Goal: Task Accomplishment & Management: Manage account settings

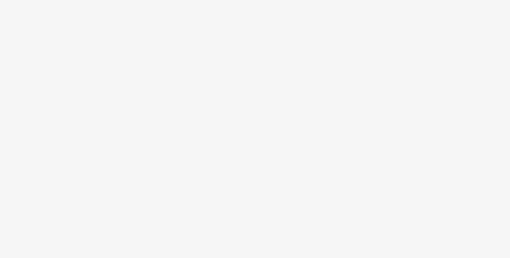
click at [425, 58] on body at bounding box center [255, 129] width 510 height 258
click at [481, 38] on body at bounding box center [255, 129] width 510 height 258
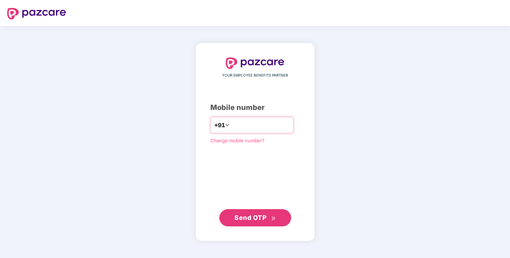
click at [241, 123] on input "number" at bounding box center [260, 124] width 59 height 11
type input "**********"
click at [249, 215] on span "Send OTP" at bounding box center [251, 217] width 32 height 8
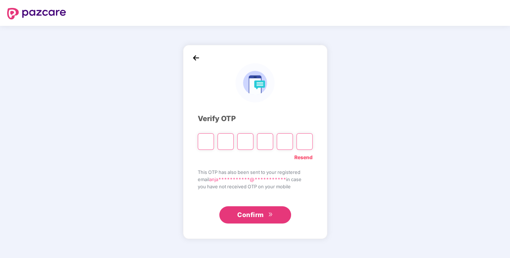
type input "*"
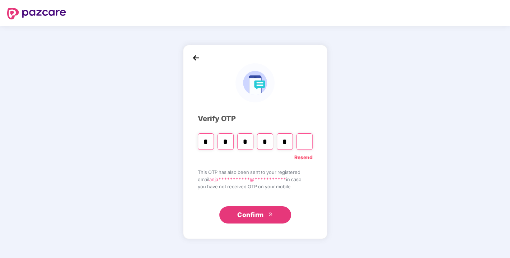
type input "*"
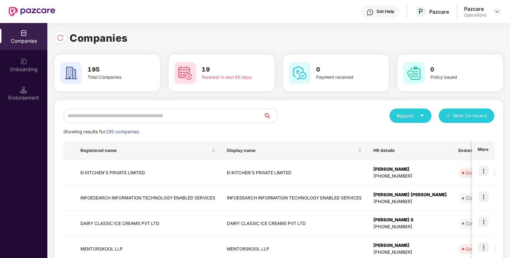
click at [137, 109] on input "text" at bounding box center [163, 115] width 201 height 14
paste input "**********"
click at [181, 109] on input "text" at bounding box center [163, 115] width 201 height 14
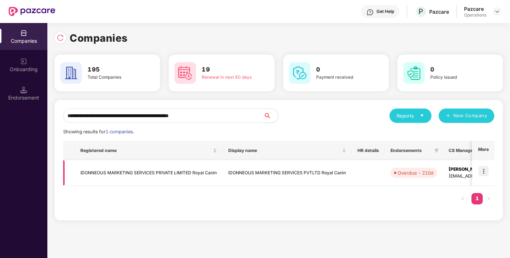
type input "**********"
click at [486, 171] on img at bounding box center [484, 171] width 10 height 10
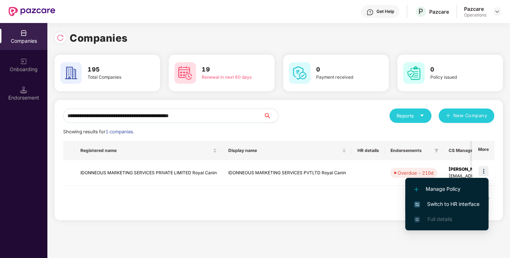
click at [451, 202] on span "Switch to HR interface" at bounding box center [446, 204] width 65 height 8
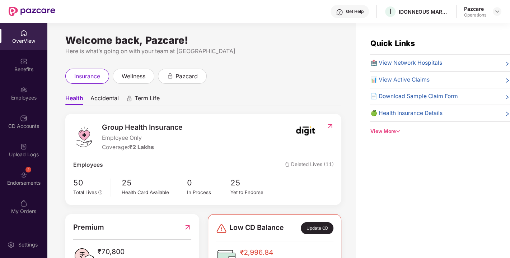
click at [36, 172] on div "2 Endorsements" at bounding box center [23, 178] width 47 height 27
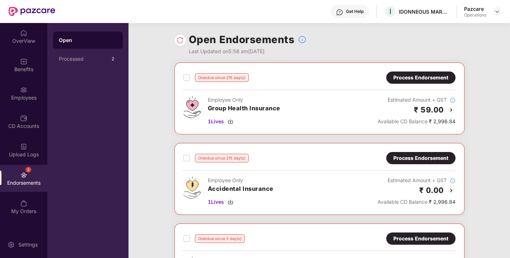
click at [426, 78] on div "Process Endorsement" at bounding box center [421, 78] width 55 height 8
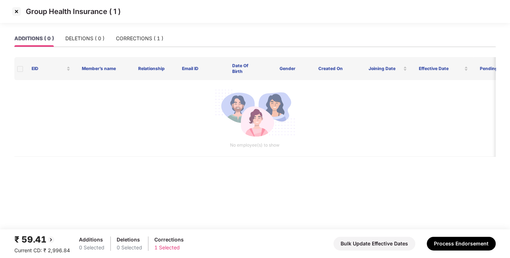
click at [18, 14] on img at bounding box center [16, 11] width 11 height 11
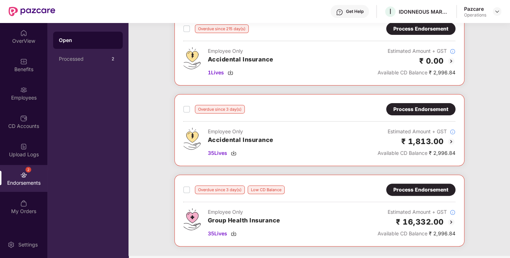
scroll to position [182, 0]
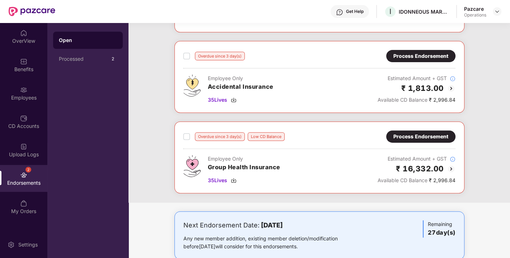
click at [421, 134] on div "Process Endorsement" at bounding box center [421, 137] width 55 height 8
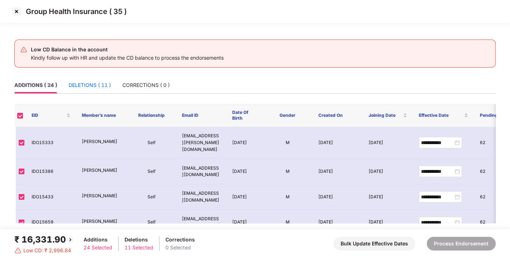
click at [88, 87] on div "DELETIONS ( 11 )" at bounding box center [90, 85] width 42 height 8
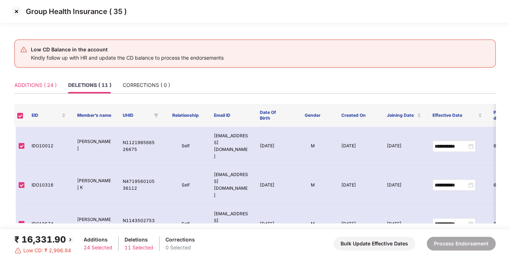
click at [34, 93] on div "ADDITIONS ( 24 )" at bounding box center [35, 85] width 42 height 17
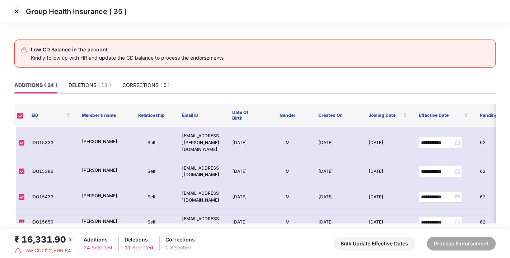
click at [13, 11] on img at bounding box center [16, 11] width 11 height 11
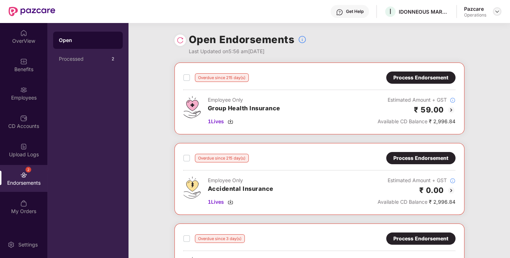
click at [499, 15] on div at bounding box center [497, 11] width 9 height 9
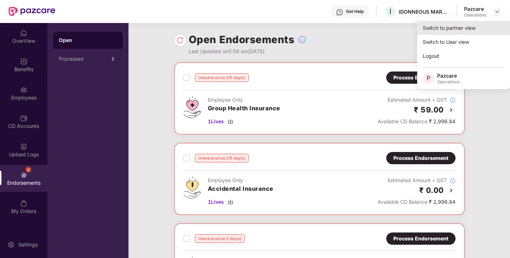
click at [463, 23] on div "Switch to partner view" at bounding box center [463, 28] width 93 height 14
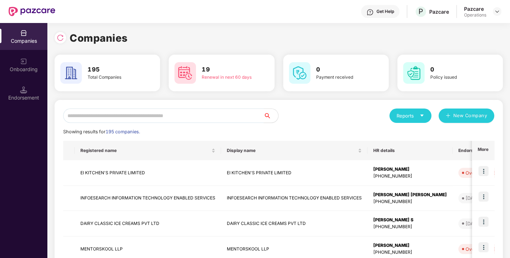
click at [166, 119] on input "text" at bounding box center [163, 115] width 201 height 14
paste input "**********"
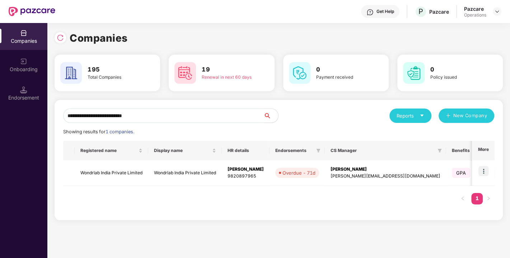
drag, startPoint x: 167, startPoint y: 115, endPoint x: 0, endPoint y: 121, distance: 166.8
click at [0, 121] on div "**********" at bounding box center [255, 140] width 510 height 235
paste input "**"
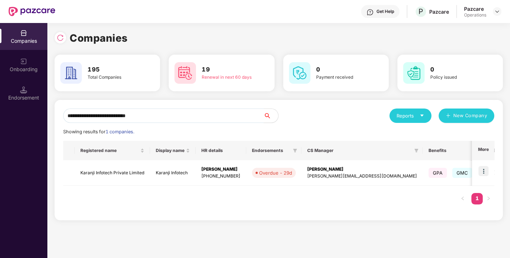
type input "**********"
drag, startPoint x: 144, startPoint y: 114, endPoint x: 22, endPoint y: 115, distance: 122.8
click at [22, 115] on div "**********" at bounding box center [255, 140] width 510 height 235
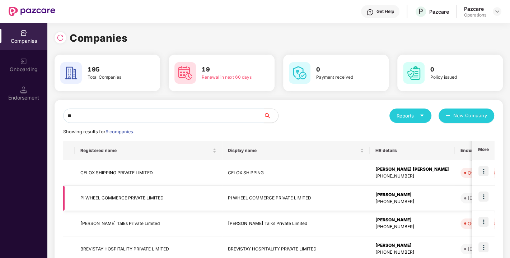
type input "**"
click at [113, 202] on td "PI WHEEL COMMERCE PRIVATE LIMITED" at bounding box center [149, 198] width 148 height 25
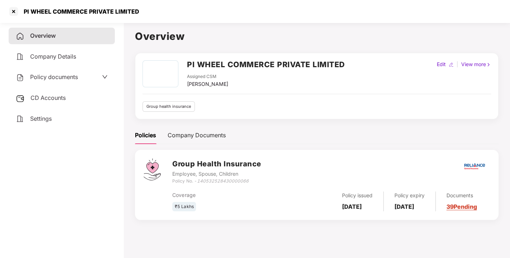
click at [49, 78] on span "Policy documents" at bounding box center [54, 76] width 48 height 7
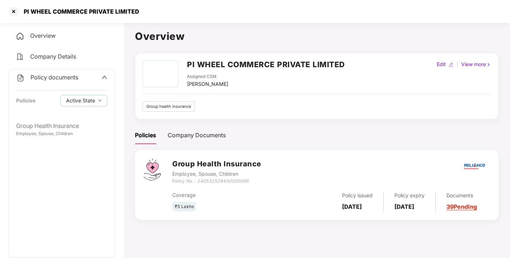
click at [52, 78] on span "Policy documents" at bounding box center [55, 77] width 48 height 7
click at [45, 95] on span "CD Accounts" at bounding box center [48, 97] width 35 height 7
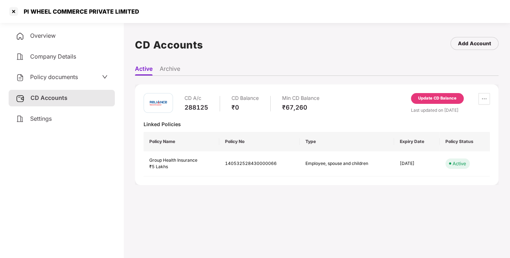
click at [54, 74] on span "Policy documents" at bounding box center [54, 76] width 48 height 7
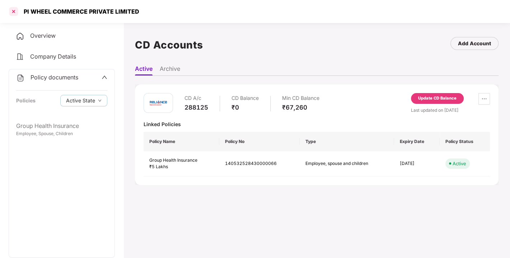
click at [12, 12] on div at bounding box center [13, 11] width 11 height 11
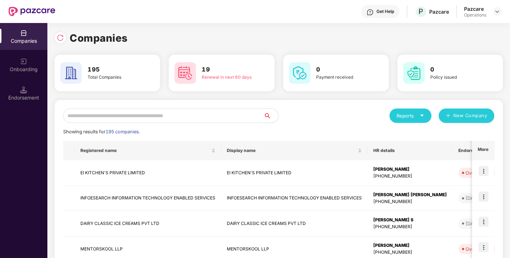
click at [144, 120] on input "text" at bounding box center [163, 115] width 201 height 14
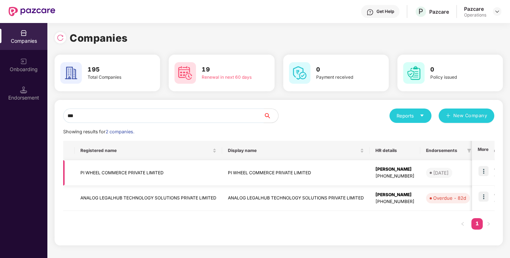
type input "**"
click at [112, 169] on td "PI WHEEL COMMERCE PRIVATE LIMITED" at bounding box center [149, 172] width 148 height 25
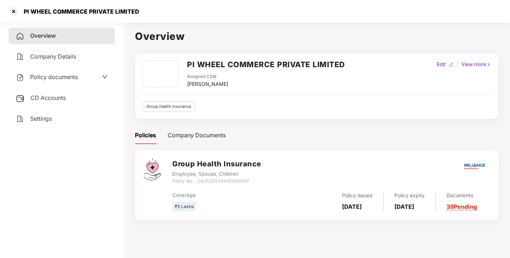
click at [42, 82] on div "Policy documents" at bounding box center [62, 77] width 106 height 17
click at [59, 80] on div "Policy documents" at bounding box center [47, 77] width 62 height 9
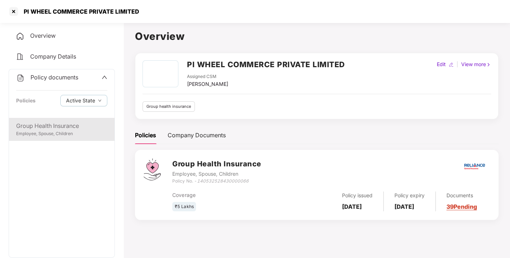
click at [50, 129] on div "Group Health Insurance" at bounding box center [61, 125] width 91 height 9
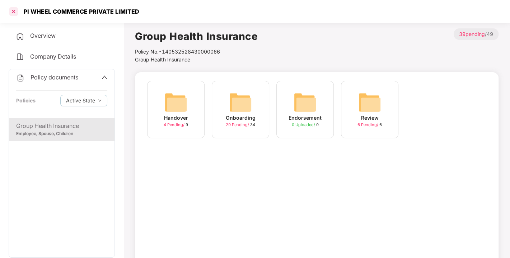
click at [15, 10] on div at bounding box center [13, 11] width 11 height 11
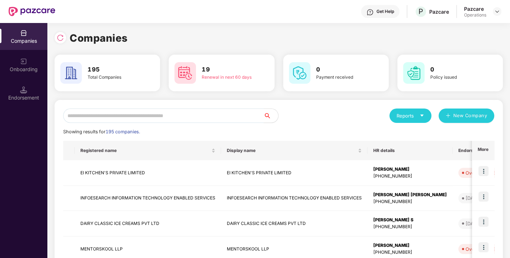
paste input "**********"
click at [161, 111] on input "text" at bounding box center [163, 115] width 201 height 14
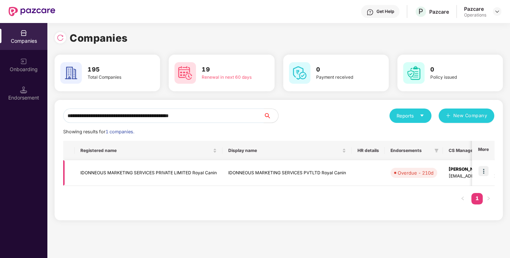
type input "**********"
click at [485, 170] on img at bounding box center [484, 171] width 10 height 10
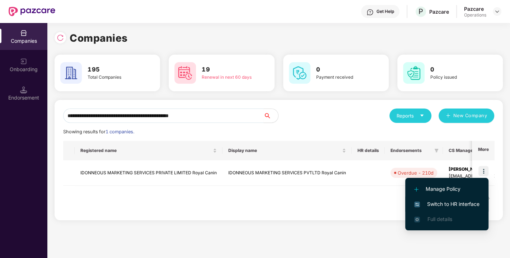
click at [454, 201] on span "Switch to HR interface" at bounding box center [446, 204] width 65 height 8
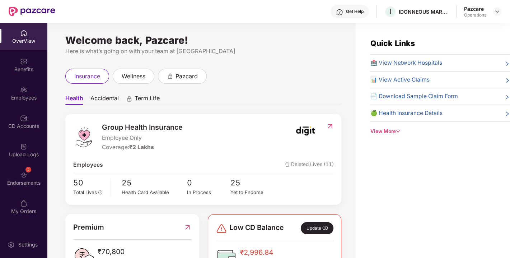
click at [24, 184] on div "Endorsements" at bounding box center [23, 182] width 47 height 7
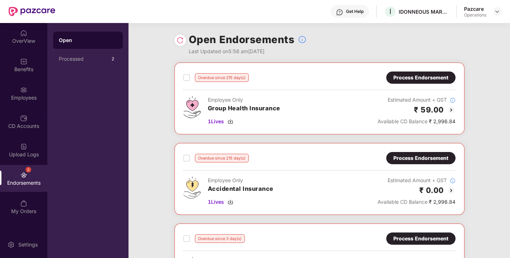
click at [178, 40] on img at bounding box center [180, 40] width 7 height 7
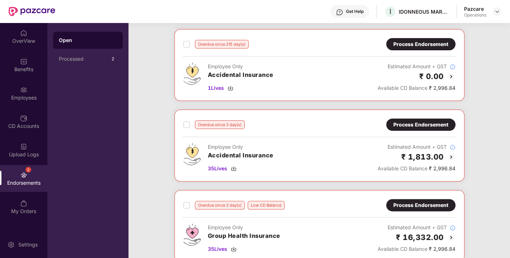
scroll to position [180, 0]
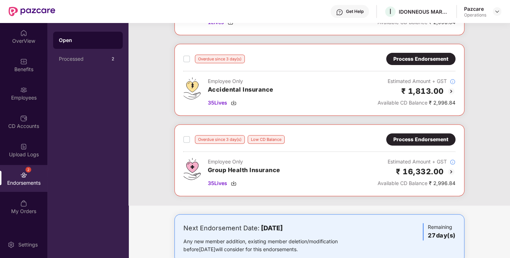
click at [415, 59] on div "Process Endorsement" at bounding box center [421, 59] width 55 height 8
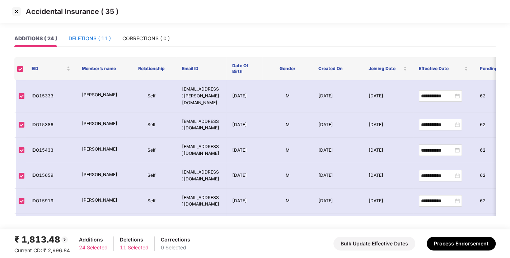
click at [96, 42] on div "DELETIONS ( 11 )" at bounding box center [90, 38] width 42 height 8
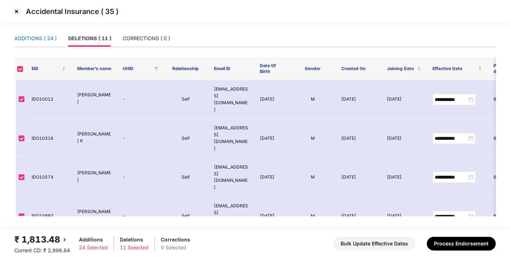
click at [45, 34] on div "ADDITIONS ( 24 )" at bounding box center [35, 38] width 42 height 8
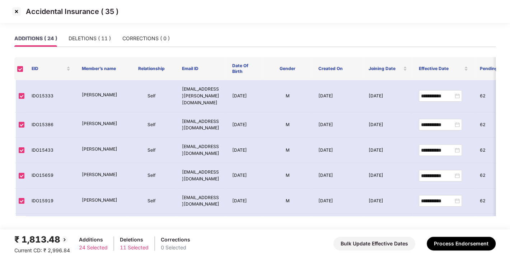
click at [17, 12] on img at bounding box center [16, 11] width 11 height 11
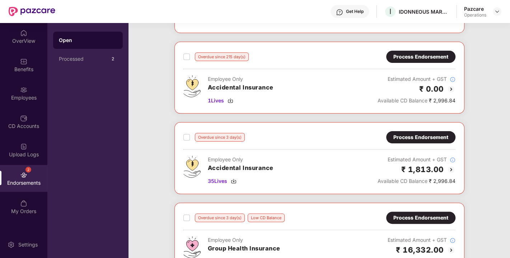
scroll to position [196, 0]
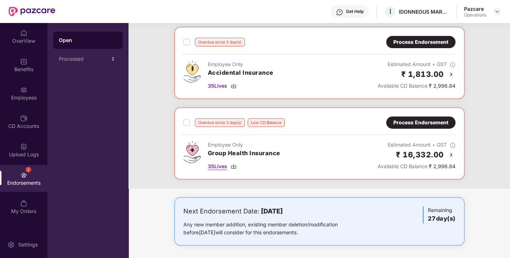
click at [233, 164] on img at bounding box center [234, 166] width 6 height 6
click at [234, 163] on img at bounding box center [234, 166] width 6 height 6
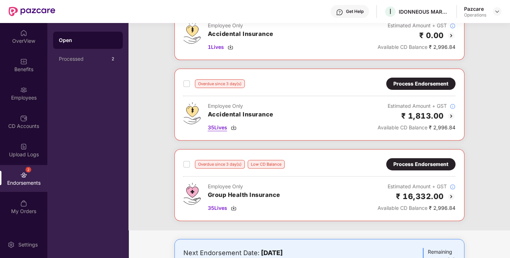
click at [232, 125] on img at bounding box center [234, 128] width 6 height 6
click at [27, 68] on div "Benefits" at bounding box center [23, 69] width 47 height 7
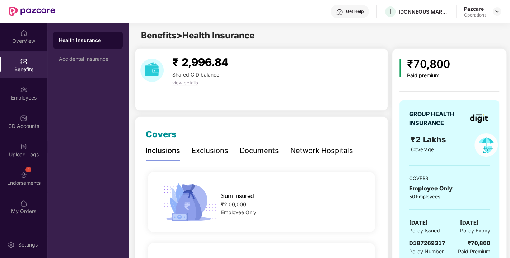
scroll to position [0, 0]
click at [30, 179] on div "Endorsements" at bounding box center [23, 182] width 47 height 7
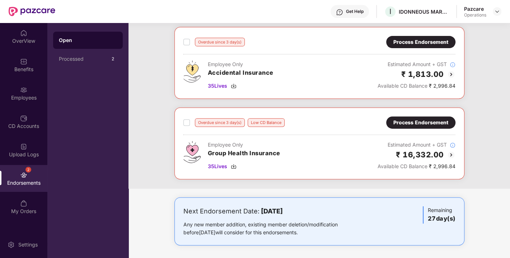
scroll to position [196, 0]
click at [419, 122] on div "Process Endorsement" at bounding box center [421, 123] width 55 height 8
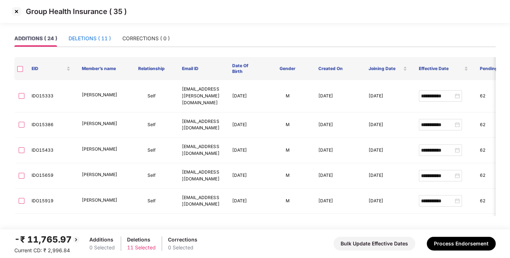
click at [96, 38] on div "DELETIONS ( 11 )" at bounding box center [90, 38] width 42 height 8
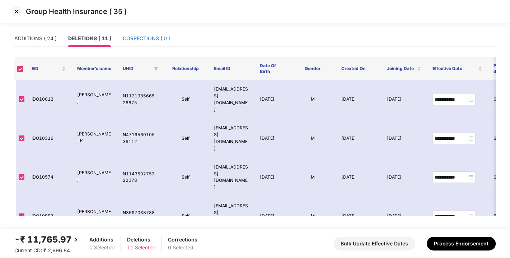
click at [150, 39] on div "CORRECTIONS ( 0 )" at bounding box center [146, 38] width 47 height 8
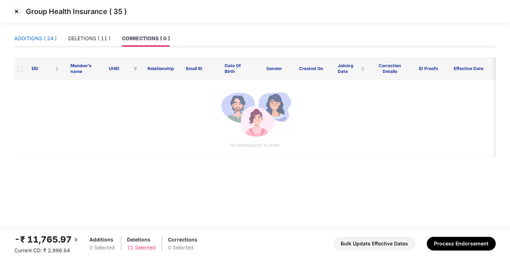
click at [46, 39] on div "ADDITIONS ( 24 )" at bounding box center [35, 38] width 42 height 8
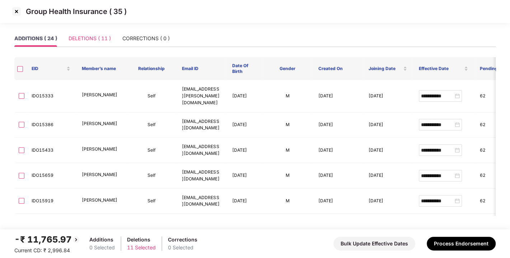
click at [83, 45] on div "DELETIONS ( 11 )" at bounding box center [90, 38] width 42 height 17
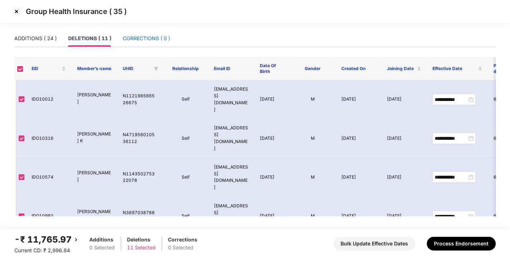
click at [147, 38] on div "CORRECTIONS ( 0 )" at bounding box center [146, 38] width 47 height 8
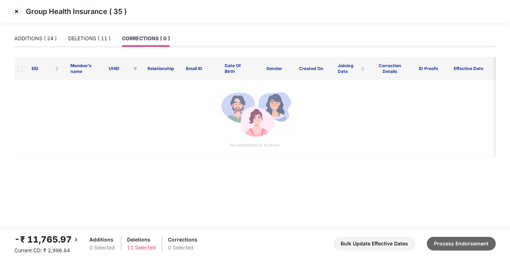
click at [446, 245] on button "Process Endorsement" at bounding box center [461, 244] width 69 height 14
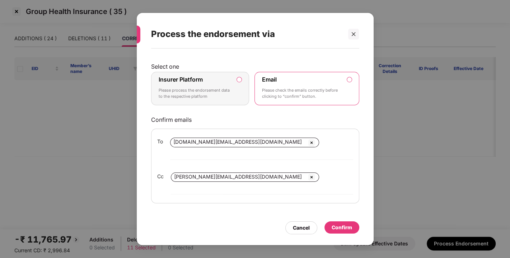
click at [243, 90] on label "Insurer Platform Please process the endorsement data to the respective platform" at bounding box center [200, 89] width 98 height 34
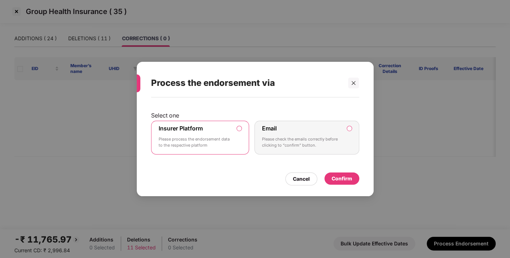
click at [346, 175] on div "Confirm" at bounding box center [342, 179] width 20 height 8
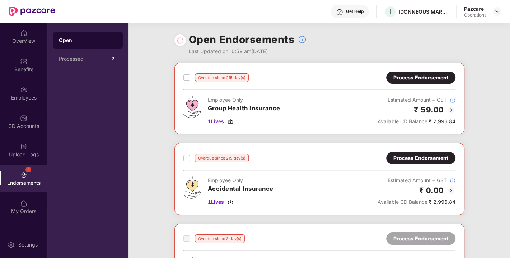
scroll to position [192, 0]
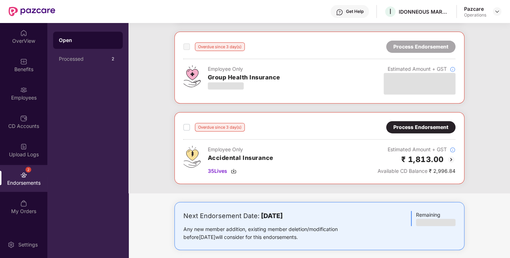
click at [410, 126] on div "Process Endorsement" at bounding box center [421, 127] width 55 height 8
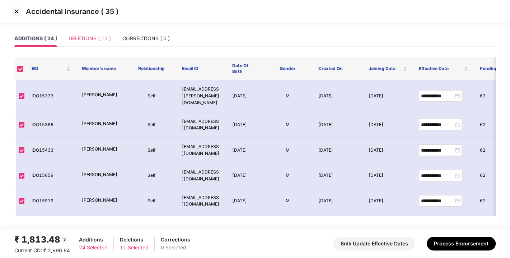
click at [87, 43] on div "DELETIONS ( 11 )" at bounding box center [90, 38] width 42 height 17
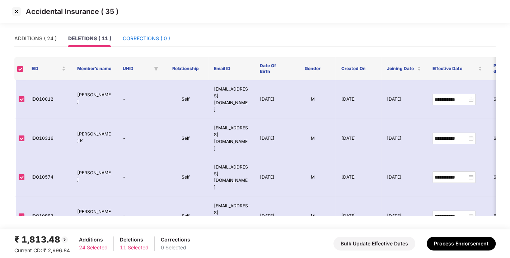
click at [149, 42] on div "CORRECTIONS ( 0 )" at bounding box center [146, 38] width 47 height 8
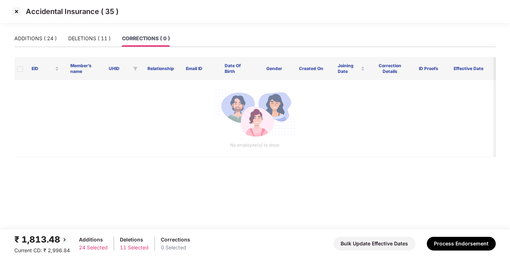
click at [37, 29] on div "Accidental Insurance ( 35 )" at bounding box center [255, 15] width 510 height 30
click at [36, 39] on div "ADDITIONS ( 24 )" at bounding box center [35, 38] width 42 height 8
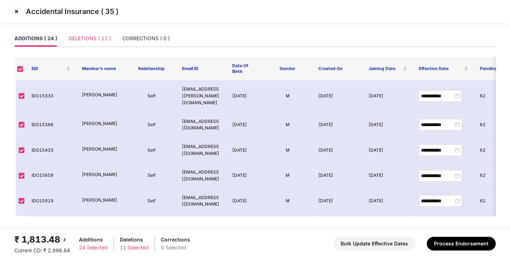
click at [97, 43] on div "DELETIONS ( 11 )" at bounding box center [90, 38] width 42 height 17
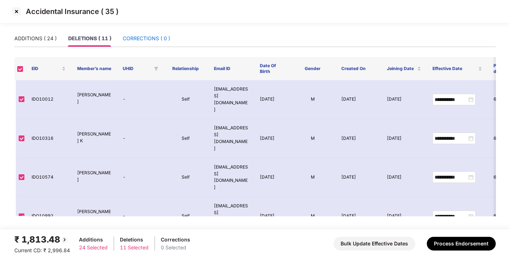
click at [143, 40] on div "CORRECTIONS ( 0 )" at bounding box center [146, 38] width 47 height 8
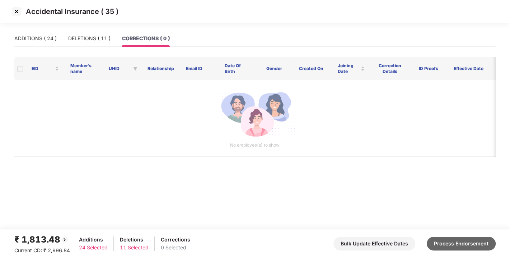
click at [479, 241] on button "Process Endorsement" at bounding box center [461, 244] width 69 height 14
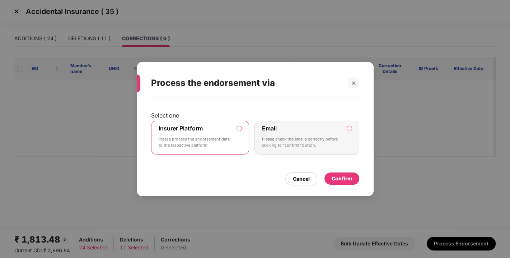
click at [330, 177] on div "Confirm" at bounding box center [342, 178] width 35 height 12
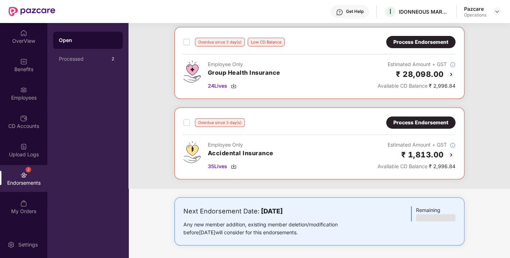
scroll to position [0, 0]
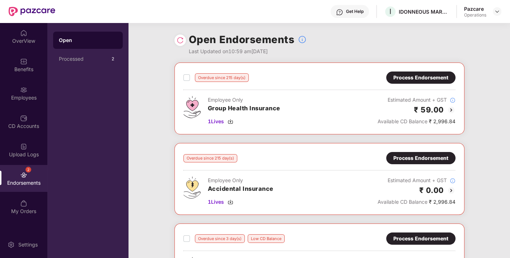
click at [178, 40] on img at bounding box center [180, 40] width 7 height 7
click at [497, 13] on img at bounding box center [498, 12] width 6 height 6
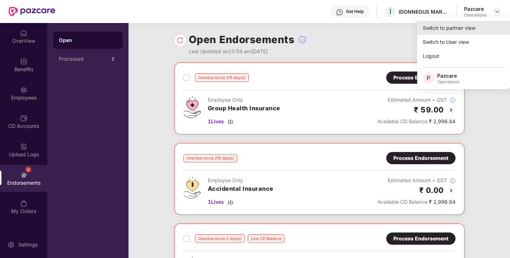
click at [455, 22] on div "Switch to partner view" at bounding box center [463, 28] width 93 height 14
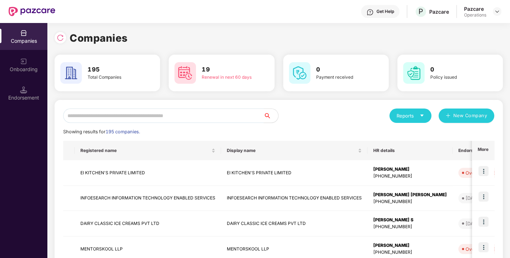
click at [178, 112] on input "text" at bounding box center [163, 115] width 201 height 14
paste input "**********"
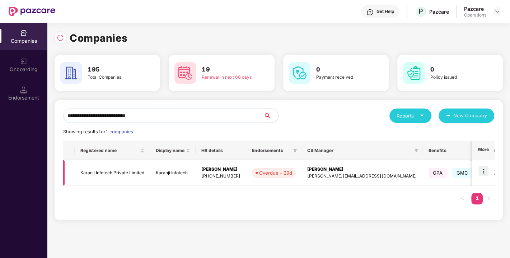
type input "**********"
click at [486, 170] on img at bounding box center [484, 171] width 10 height 10
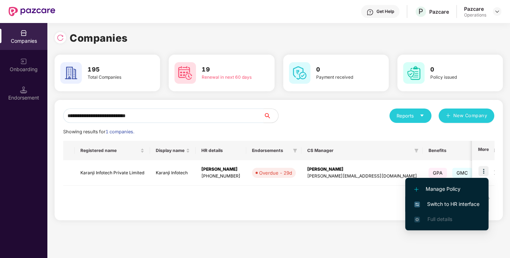
click at [452, 203] on span "Switch to HR interface" at bounding box center [446, 204] width 65 height 8
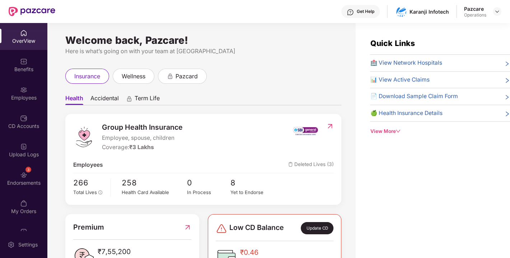
click at [21, 180] on div "Endorsements" at bounding box center [23, 182] width 47 height 7
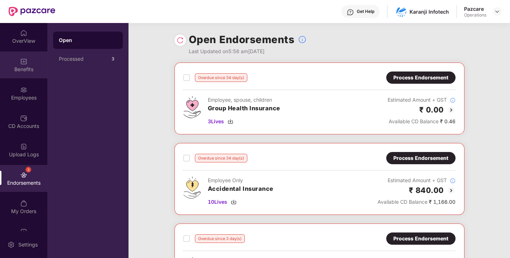
click at [20, 75] on div "Benefits" at bounding box center [23, 64] width 47 height 27
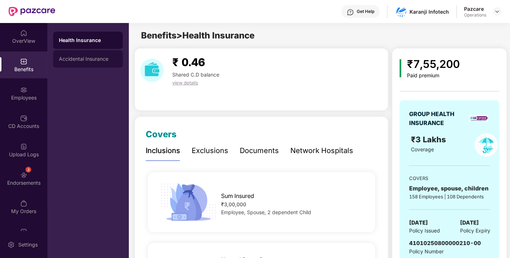
click at [87, 62] on div "Accidental Insurance" at bounding box center [88, 58] width 70 height 17
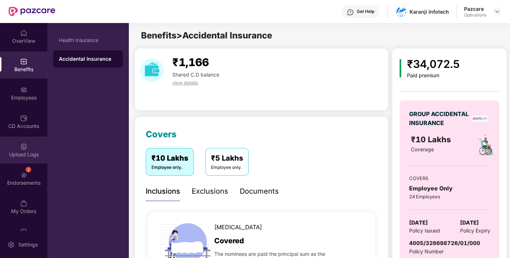
scroll to position [19, 0]
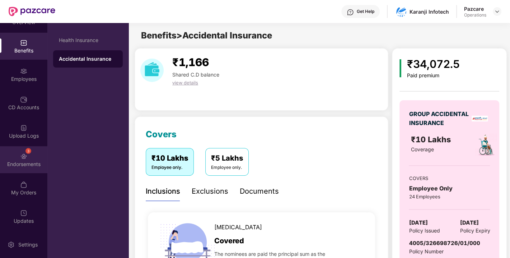
click at [22, 159] on img at bounding box center [23, 156] width 7 height 7
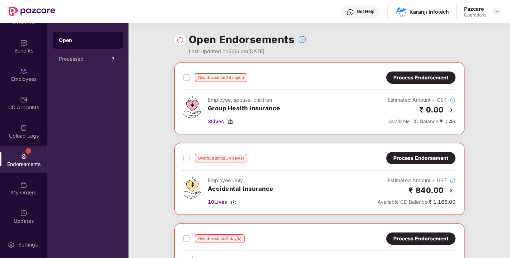
drag, startPoint x: 184, startPoint y: 34, endPoint x: 180, endPoint y: 39, distance: 5.8
click at [180, 39] on div "Open Endorsements Last Updated on 5:56 am, 22 Sep 2025" at bounding box center [320, 43] width 290 height 40
click at [180, 39] on img at bounding box center [180, 40] width 7 height 7
click at [410, 158] on div "Process Endorsement" at bounding box center [421, 158] width 55 height 8
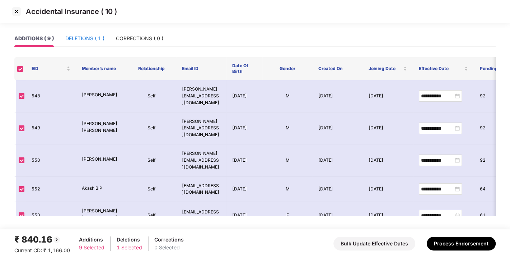
click at [78, 39] on div "DELETIONS ( 1 )" at bounding box center [84, 38] width 39 height 8
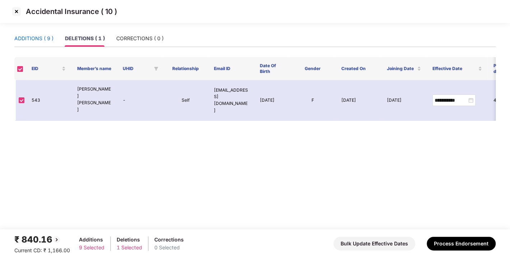
click at [36, 39] on div "ADDITIONS ( 9 )" at bounding box center [33, 38] width 39 height 8
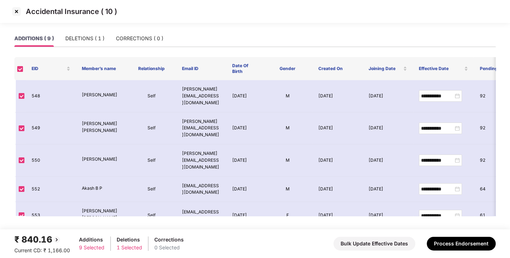
click at [14, 13] on img at bounding box center [16, 11] width 11 height 11
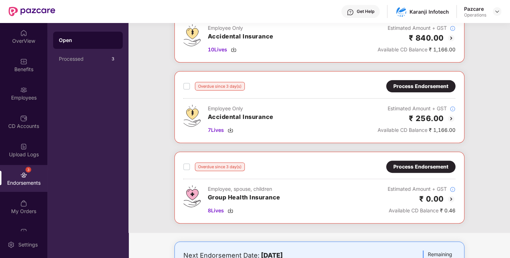
scroll to position [0, 0]
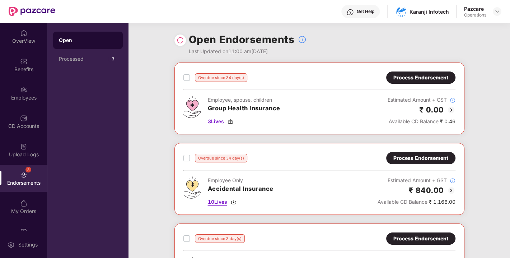
click at [234, 201] on img at bounding box center [234, 202] width 6 height 6
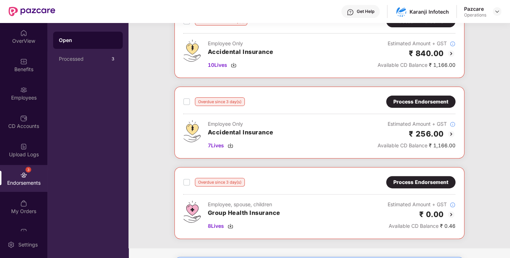
scroll to position [137, 0]
click at [230, 145] on img at bounding box center [231, 145] width 6 height 6
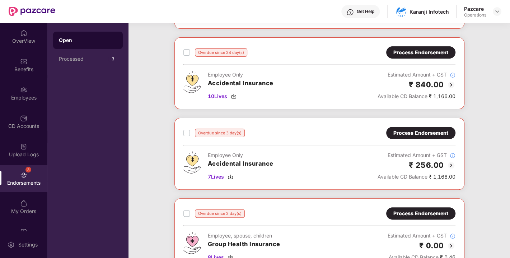
scroll to position [107, 0]
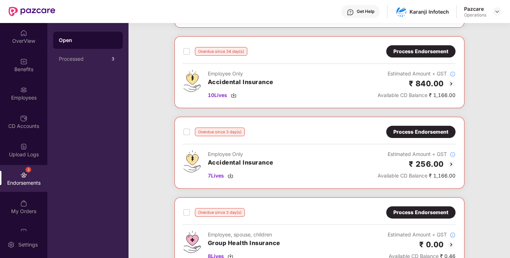
click at [184, 54] on label at bounding box center [187, 51] width 6 height 9
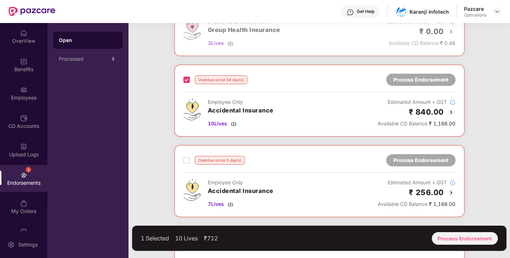
scroll to position [76, 0]
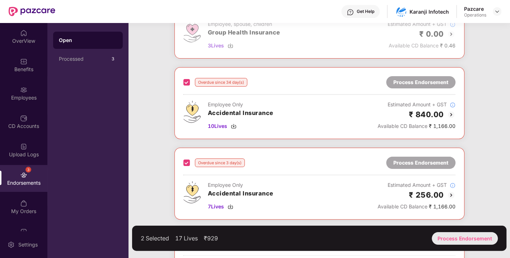
click at [454, 240] on div "Process Endorsement" at bounding box center [465, 238] width 66 height 13
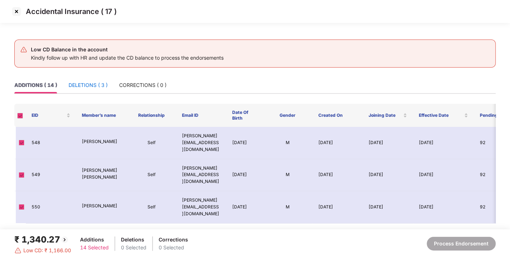
click at [89, 82] on div "DELETIONS ( 3 )" at bounding box center [88, 85] width 39 height 8
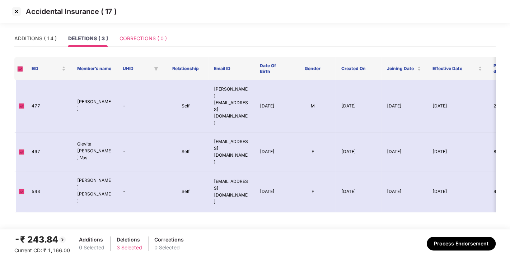
click at [137, 46] on div "CORRECTIONS ( 0 )" at bounding box center [143, 38] width 47 height 17
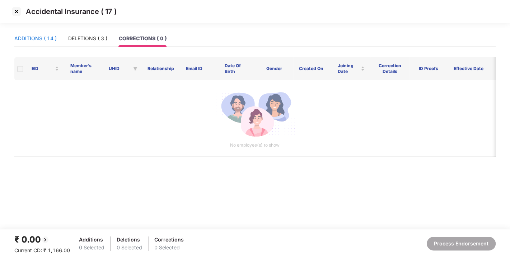
click at [26, 36] on div "ADDITIONS ( 14 )" at bounding box center [35, 38] width 42 height 8
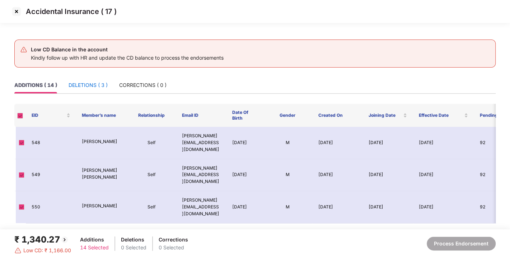
click at [93, 88] on div "DELETIONS ( 3 )" at bounding box center [88, 85] width 39 height 8
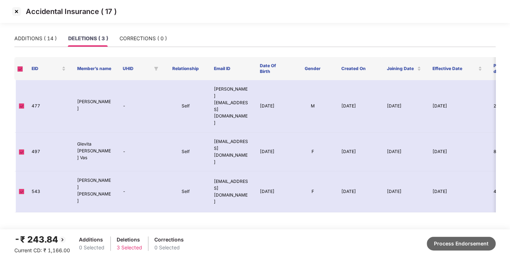
click at [460, 240] on button "Process Endorsement" at bounding box center [461, 244] width 69 height 14
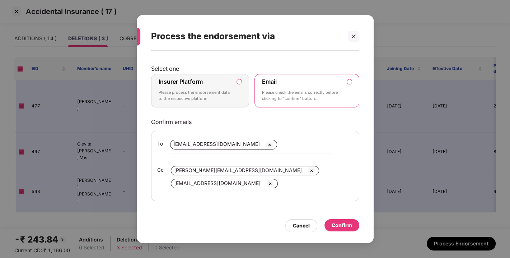
click at [238, 79] on label "Insurer Platform Please process the endorsement data to the respective platform" at bounding box center [200, 91] width 98 height 34
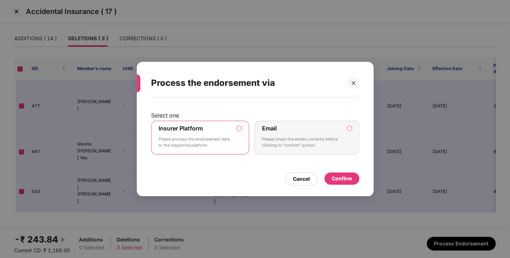
click at [340, 175] on div "Confirm" at bounding box center [342, 179] width 20 height 8
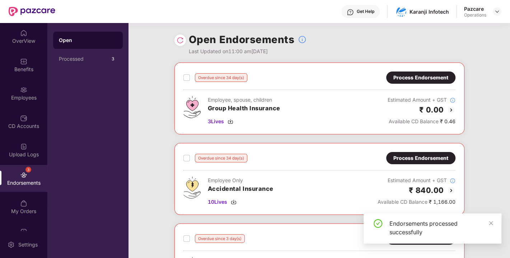
click at [179, 43] on img at bounding box center [180, 40] width 7 height 7
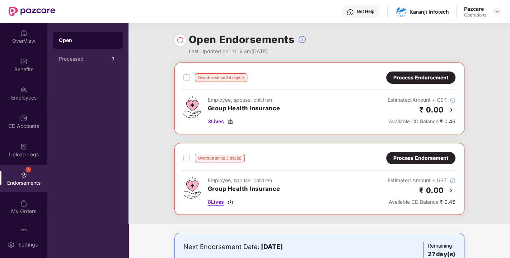
scroll to position [0, 0]
click at [497, 13] on img at bounding box center [498, 12] width 6 height 6
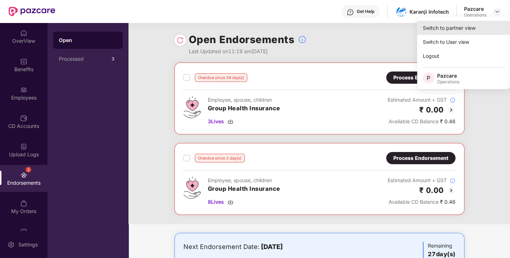
click at [452, 23] on div "Switch to partner view" at bounding box center [463, 28] width 93 height 14
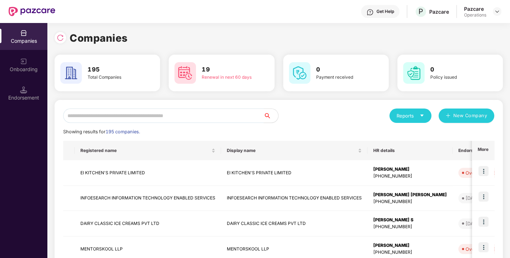
click at [166, 119] on input "text" at bounding box center [163, 115] width 201 height 14
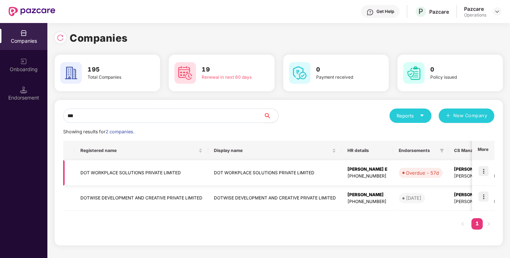
type input "***"
click at [120, 172] on td "DOT WORKPLACE SOLUTIONS PRIVATE LIMITED" at bounding box center [142, 172] width 134 height 25
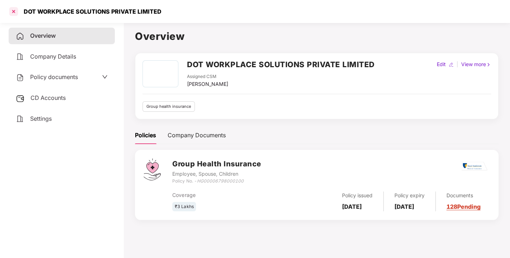
click at [13, 10] on div at bounding box center [13, 11] width 11 height 11
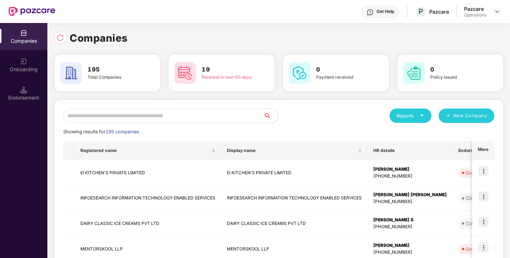
click at [105, 112] on input "text" at bounding box center [163, 115] width 201 height 14
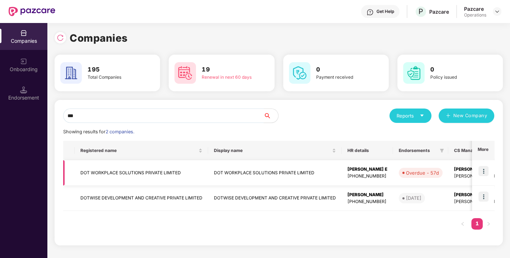
type input "***"
click at [483, 170] on img at bounding box center [484, 171] width 10 height 10
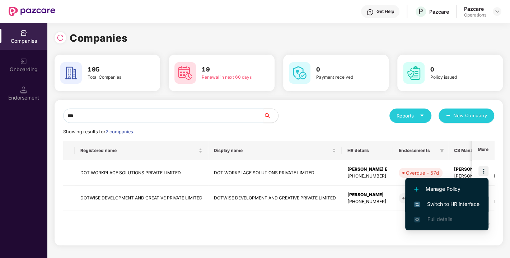
click at [440, 201] on span "Switch to HR interface" at bounding box center [446, 204] width 65 height 8
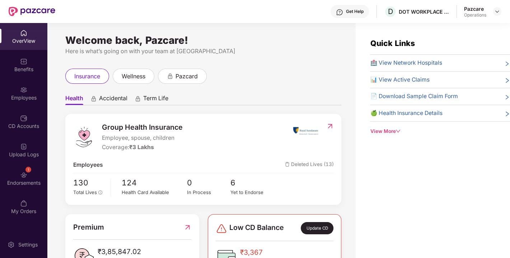
click at [22, 176] on img at bounding box center [23, 174] width 7 height 7
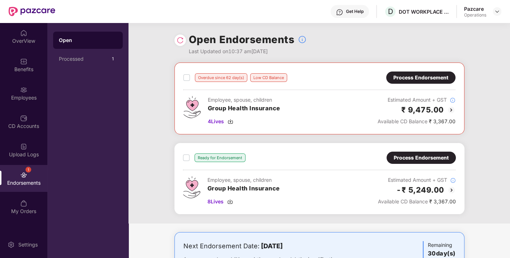
click at [421, 155] on div "Process Endorsement" at bounding box center [421, 158] width 55 height 8
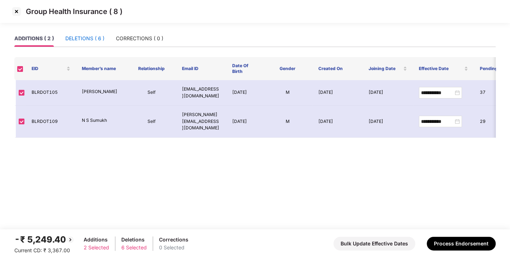
click at [84, 35] on div "DELETIONS ( 6 )" at bounding box center [84, 38] width 39 height 8
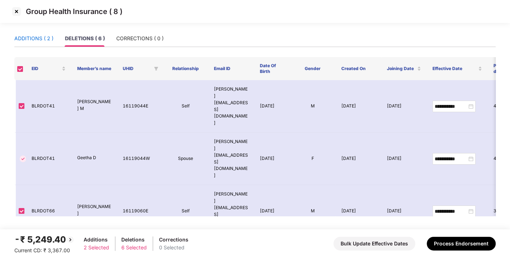
click at [22, 34] on div "ADDITIONS ( 2 )" at bounding box center [33, 38] width 39 height 8
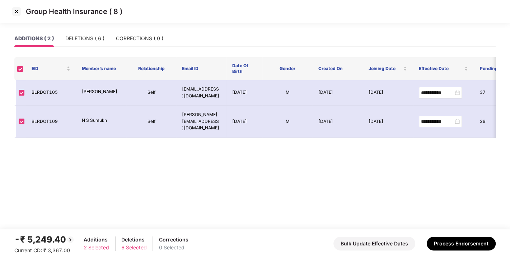
click at [13, 11] on img at bounding box center [16, 11] width 11 height 11
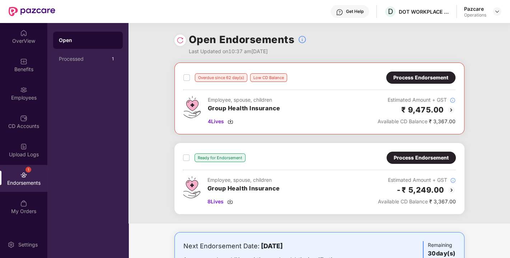
click at [419, 74] on div "Process Endorsement" at bounding box center [421, 78] width 55 height 8
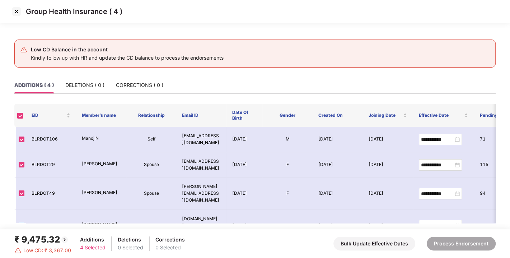
click at [16, 10] on img at bounding box center [16, 11] width 11 height 11
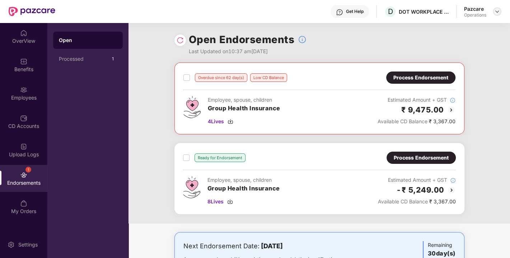
click at [496, 12] on img at bounding box center [498, 12] width 6 height 6
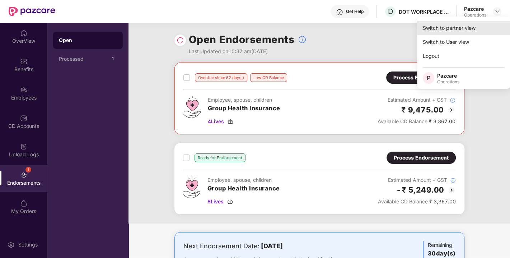
click at [444, 27] on div "Switch to partner view" at bounding box center [463, 28] width 93 height 14
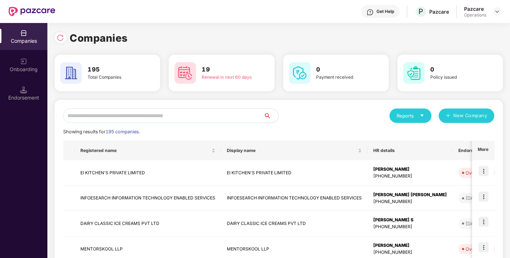
click at [176, 117] on input "text" at bounding box center [163, 115] width 201 height 14
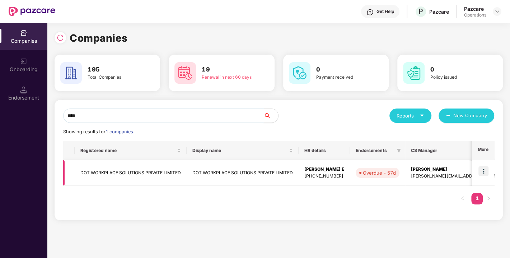
type input "***"
click at [121, 166] on td "DOT WORKPLACE SOLUTIONS PRIVATE LIMITED" at bounding box center [131, 172] width 112 height 25
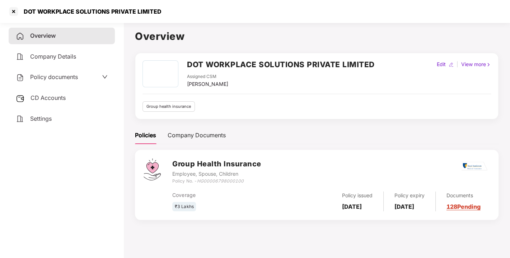
click at [44, 94] on span "CD Accounts" at bounding box center [48, 97] width 35 height 7
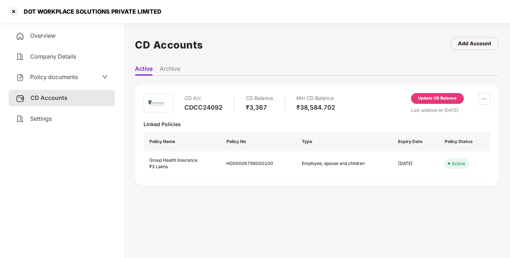
click at [435, 95] on div "Update CD Balance" at bounding box center [437, 98] width 38 height 6
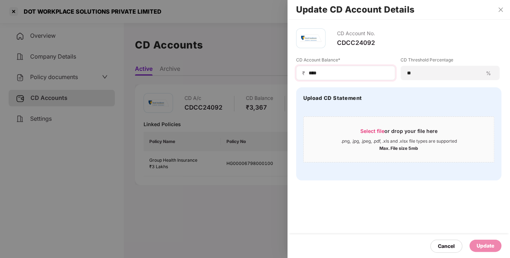
drag, startPoint x: 321, startPoint y: 67, endPoint x: 325, endPoint y: 70, distance: 5.2
click at [325, 70] on div "₹ ****" at bounding box center [345, 73] width 99 height 14
drag, startPoint x: 325, startPoint y: 70, endPoint x: 244, endPoint y: 84, distance: 82.4
click at [244, 84] on div "Update CD Account Details CD Account No. CDCC24092 CD Account Balance* ₹ **** C…" at bounding box center [255, 129] width 510 height 258
type input "****"
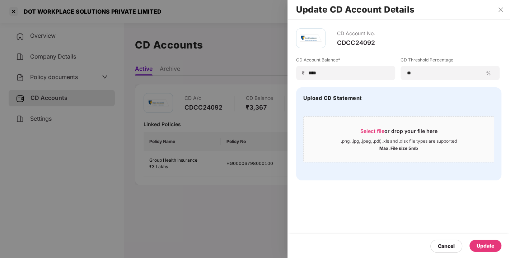
click at [480, 243] on div "Update" at bounding box center [486, 246] width 18 height 8
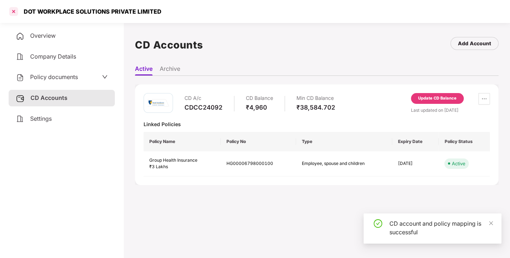
click at [15, 15] on div at bounding box center [13, 11] width 11 height 11
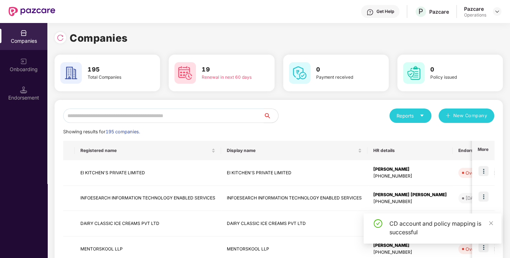
click at [116, 115] on input "text" at bounding box center [163, 115] width 201 height 14
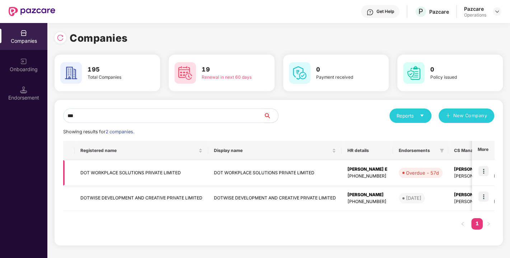
type input "***"
click at [483, 172] on img at bounding box center [484, 171] width 10 height 10
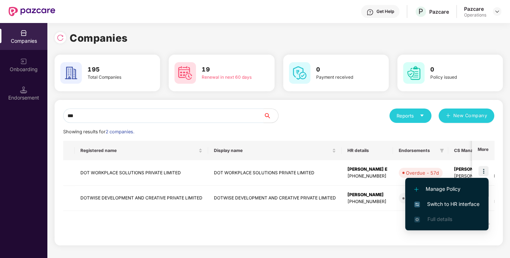
click at [446, 196] on li "Manage Policy" at bounding box center [446, 188] width 83 height 15
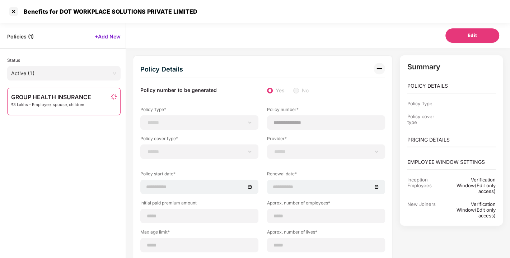
scroll to position [6, 0]
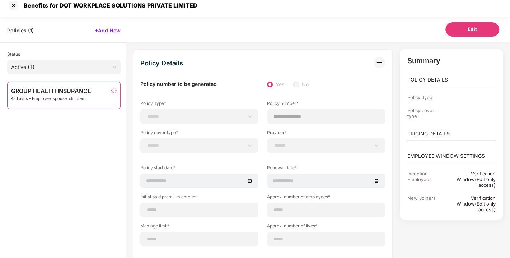
select select "**********"
select select "*"
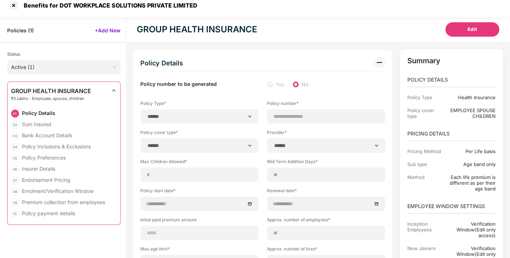
type input "**********"
type input "**"
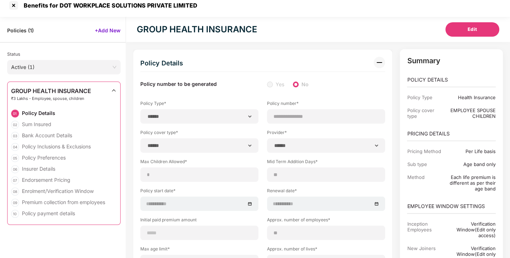
type input "***"
type input "*"
type input "**"
type input "******"
type input "**********"
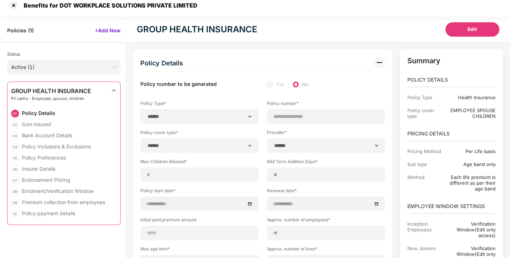
type input "**********"
type input "******"
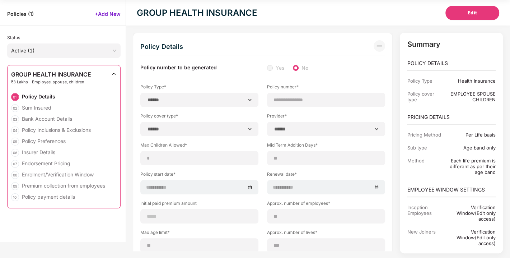
scroll to position [0, 0]
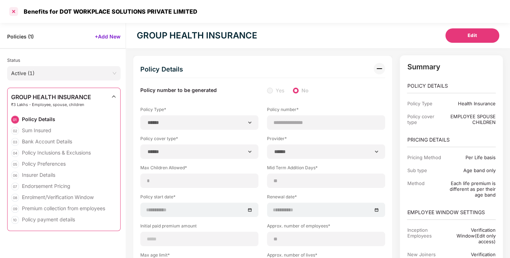
click at [13, 10] on div at bounding box center [13, 11] width 11 height 11
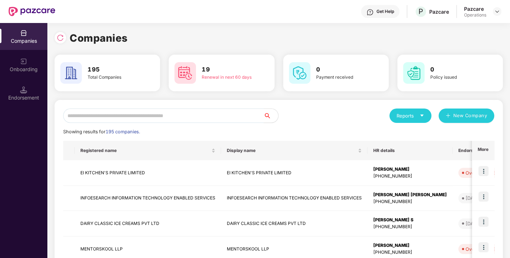
click at [115, 121] on input "text" at bounding box center [163, 115] width 201 height 14
click at [94, 111] on input "text" at bounding box center [163, 115] width 201 height 14
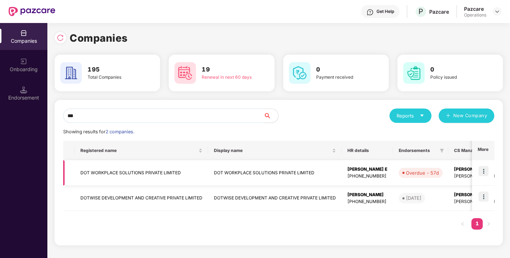
type input "***"
click at [486, 168] on img at bounding box center [484, 171] width 10 height 10
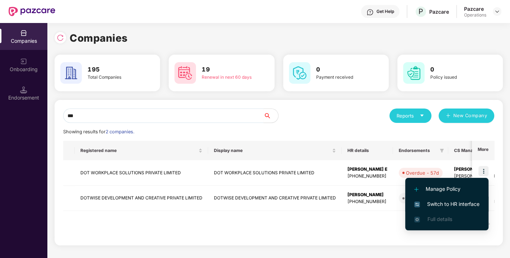
click at [444, 197] on li "Switch to HR interface" at bounding box center [446, 203] width 83 height 15
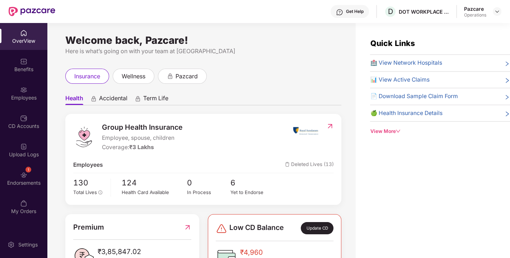
click at [24, 184] on div "Endorsements" at bounding box center [23, 182] width 47 height 7
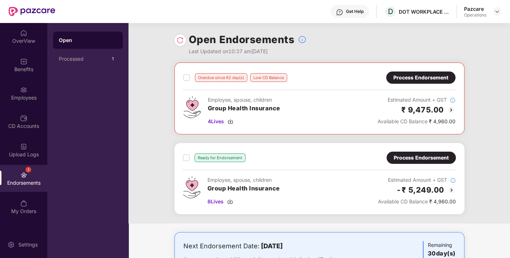
click at [413, 154] on div "Process Endorsement" at bounding box center [421, 158] width 55 height 8
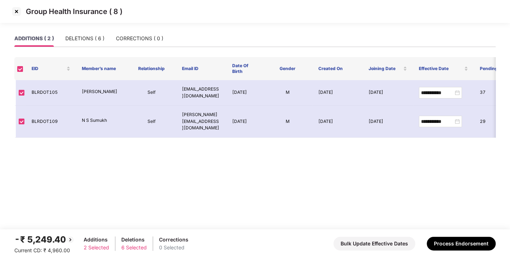
click at [85, 28] on div "Group Health Insurance ( 8 )" at bounding box center [255, 15] width 510 height 30
click at [77, 39] on div "DELETIONS ( 6 )" at bounding box center [84, 38] width 39 height 8
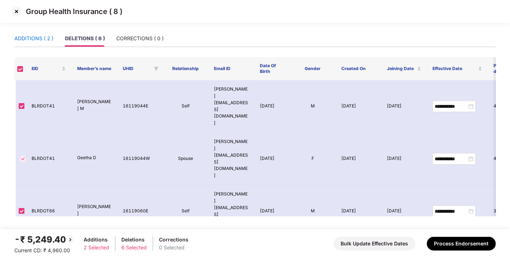
click at [25, 36] on div "ADDITIONS ( 2 )" at bounding box center [33, 38] width 39 height 8
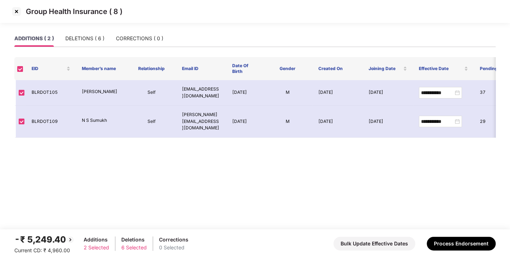
click at [18, 13] on img at bounding box center [16, 11] width 11 height 11
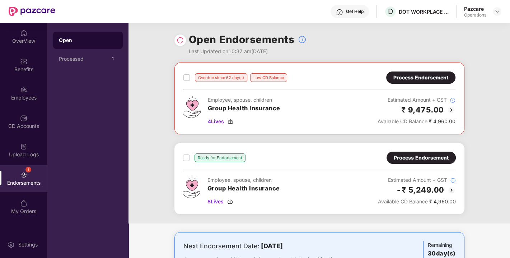
click at [180, 36] on div at bounding box center [180, 39] width 11 height 11
click at [178, 43] on img at bounding box center [180, 40] width 7 height 7
click at [230, 122] on img at bounding box center [231, 122] width 6 height 6
click at [231, 199] on img at bounding box center [230, 202] width 6 height 6
click at [496, 9] on img at bounding box center [498, 12] width 6 height 6
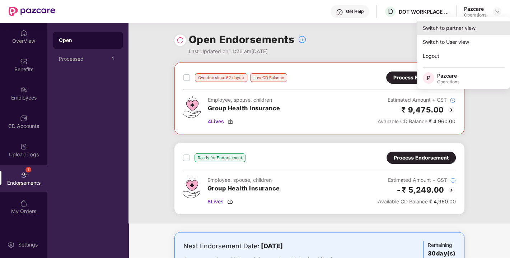
click at [465, 31] on div "Switch to partner view" at bounding box center [463, 28] width 93 height 14
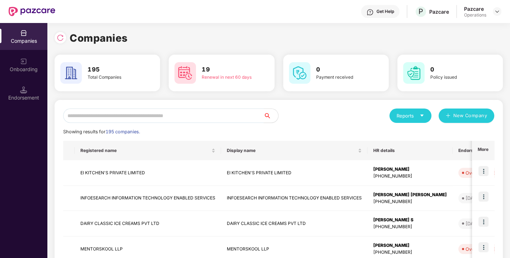
click at [147, 114] on input "text" at bounding box center [163, 115] width 201 height 14
paste input "********"
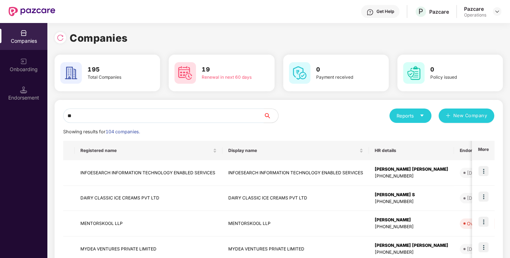
type input "*"
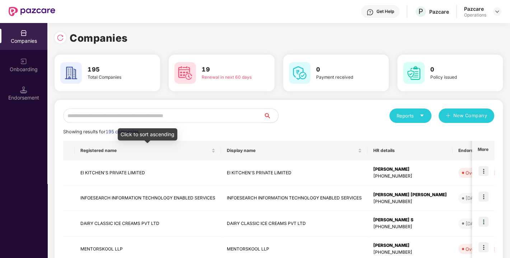
type input "*"
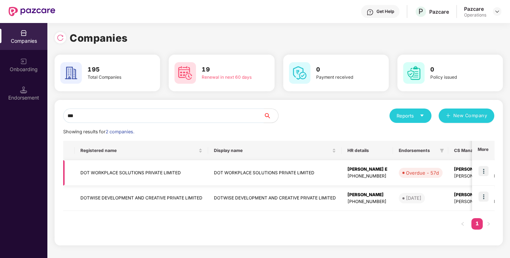
type input "***"
click at [487, 169] on img at bounding box center [484, 171] width 10 height 10
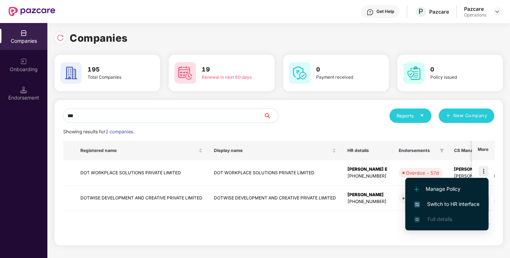
click at [446, 204] on span "Switch to HR interface" at bounding box center [446, 204] width 65 height 8
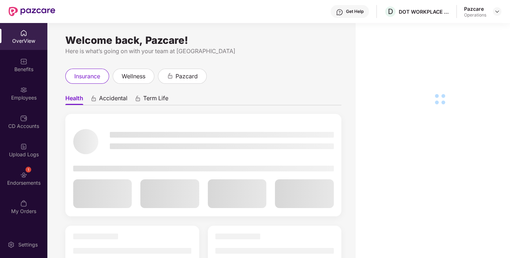
click at [9, 178] on div "1 Endorsements" at bounding box center [23, 178] width 47 height 27
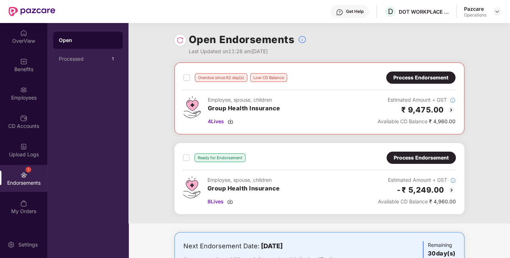
click at [425, 71] on div "Process Endorsement" at bounding box center [420, 77] width 69 height 12
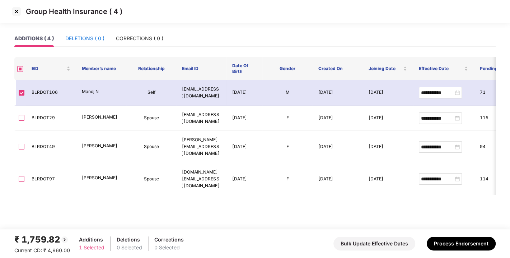
click at [92, 39] on div "DELETIONS ( 0 )" at bounding box center [84, 38] width 39 height 8
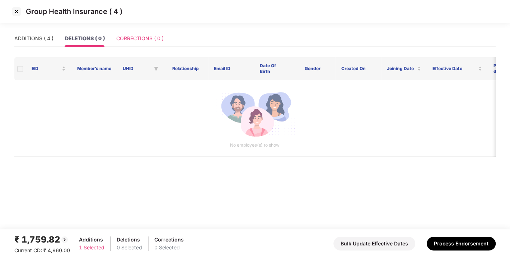
click at [147, 30] on div "CORRECTIONS ( 0 )" at bounding box center [139, 38] width 47 height 17
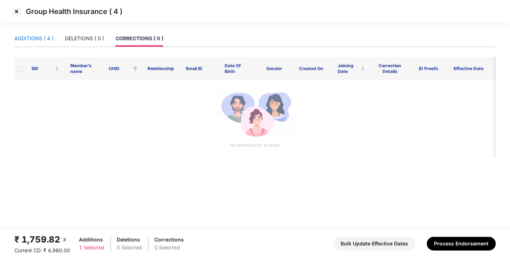
click at [32, 37] on div "ADDITIONS ( 4 )" at bounding box center [33, 38] width 39 height 8
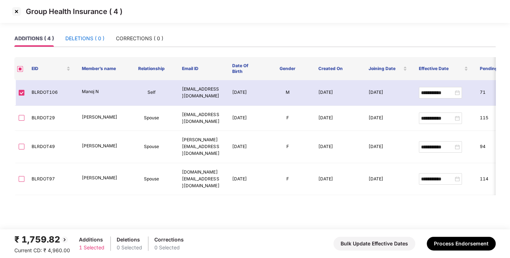
click at [80, 37] on div "DELETIONS ( 0 )" at bounding box center [84, 38] width 39 height 8
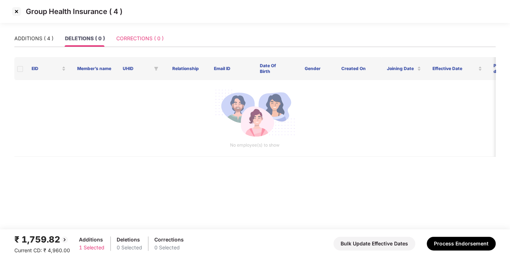
click at [146, 30] on div "CORRECTIONS ( 0 )" at bounding box center [139, 38] width 47 height 17
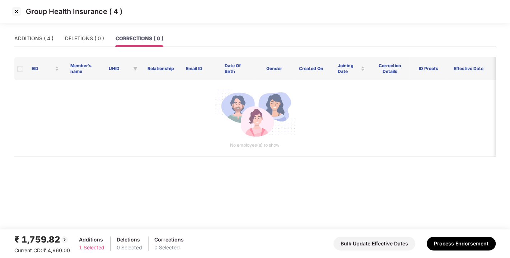
click at [449, 236] on div "₹ 1,759.82 Current CD: ₹ 4,960.00 Additions 1 Selected Deletions 0 Selected Cor…" at bounding box center [255, 244] width 482 height 22
click at [446, 248] on button "Process Endorsement" at bounding box center [461, 244] width 69 height 14
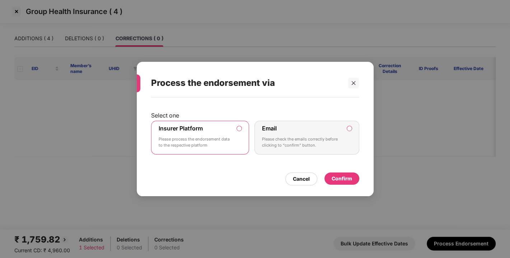
click at [338, 177] on div "Confirm" at bounding box center [342, 179] width 20 height 8
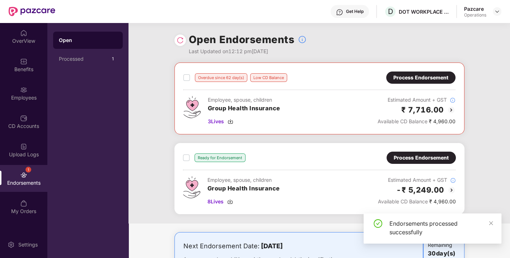
click at [417, 157] on div "Process Endorsement" at bounding box center [421, 158] width 55 height 8
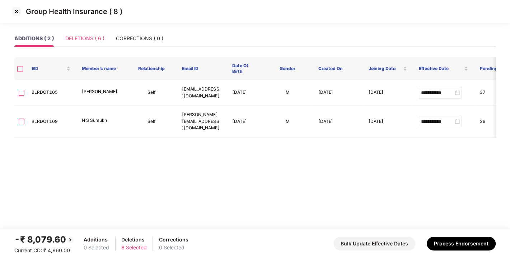
click at [101, 45] on div "DELETIONS ( 6 )" at bounding box center [84, 38] width 39 height 17
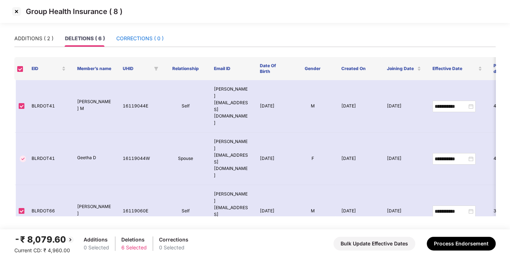
click at [150, 35] on div "CORRECTIONS ( 0 )" at bounding box center [139, 38] width 47 height 8
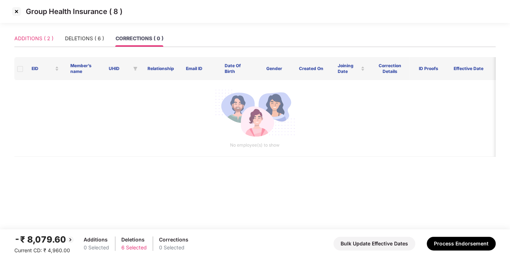
click at [42, 32] on div "ADDITIONS ( 2 )" at bounding box center [33, 38] width 39 height 17
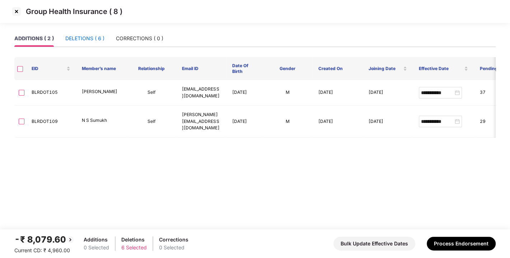
click at [74, 36] on div "DELETIONS ( 6 )" at bounding box center [84, 38] width 39 height 8
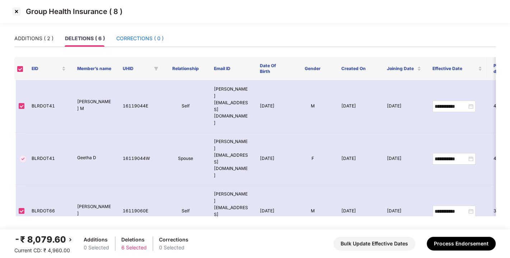
click at [123, 37] on div "CORRECTIONS ( 0 )" at bounding box center [139, 38] width 47 height 8
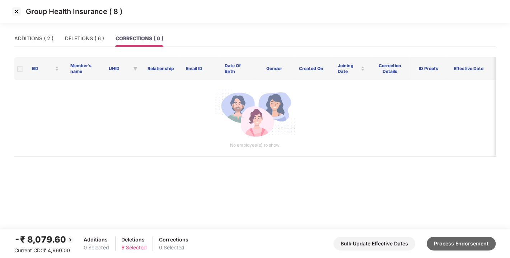
click at [471, 239] on button "Process Endorsement" at bounding box center [461, 244] width 69 height 14
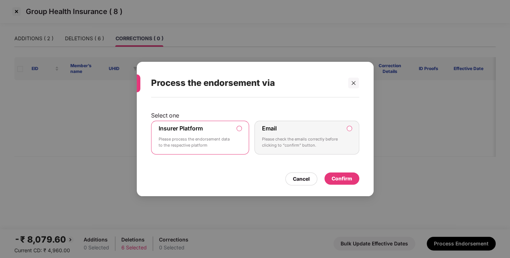
click at [330, 176] on div "Confirm" at bounding box center [342, 178] width 35 height 12
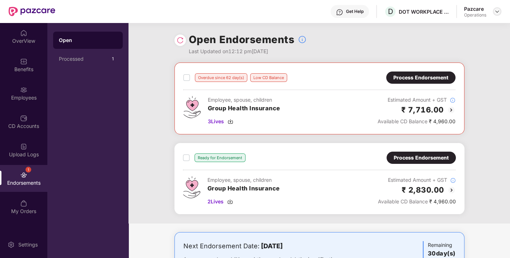
click at [496, 9] on img at bounding box center [498, 12] width 6 height 6
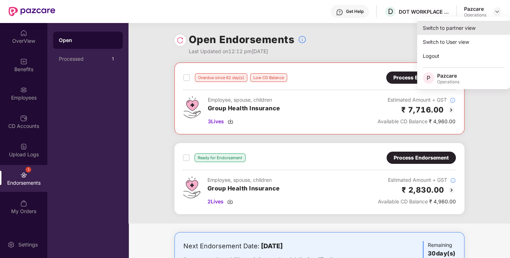
click at [458, 25] on div "Switch to partner view" at bounding box center [463, 28] width 93 height 14
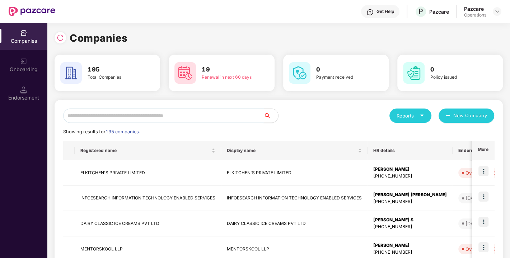
click at [163, 111] on input "text" at bounding box center [163, 115] width 201 height 14
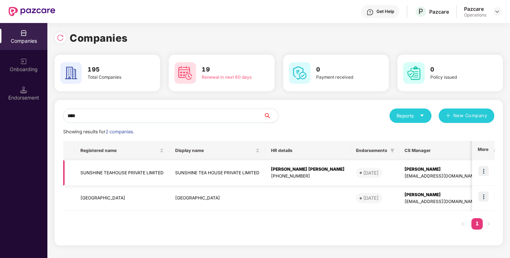
type input "****"
click at [485, 168] on img at bounding box center [484, 171] width 10 height 10
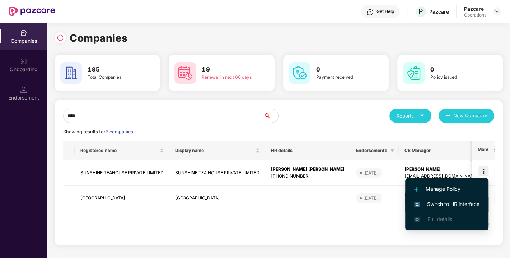
click at [449, 204] on span "Switch to HR interface" at bounding box center [446, 204] width 65 height 8
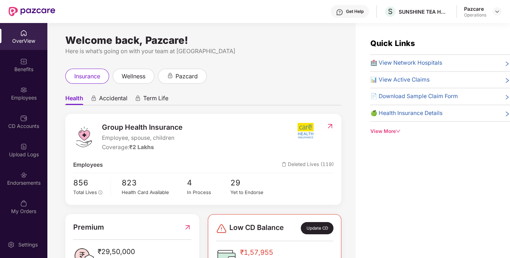
click at [24, 177] on img at bounding box center [23, 174] width 7 height 7
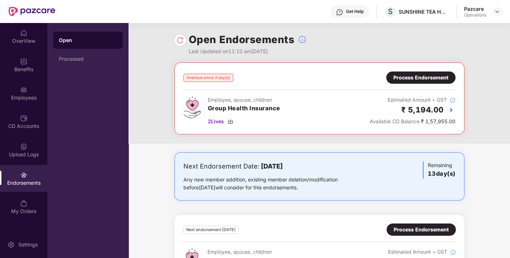
click at [179, 41] on img at bounding box center [180, 40] width 7 height 7
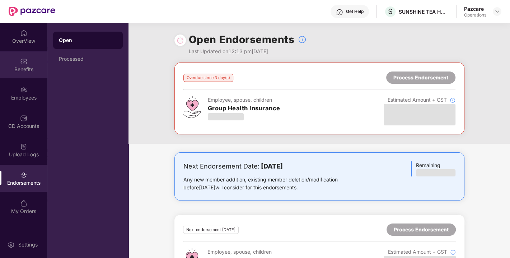
click at [26, 65] on img at bounding box center [23, 61] width 7 height 7
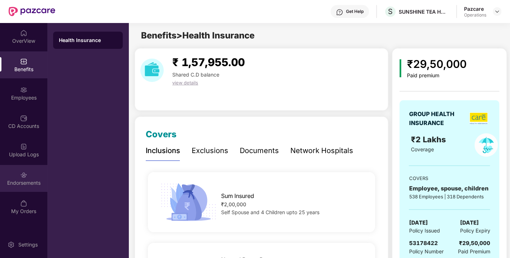
click at [18, 175] on div "Endorsements" at bounding box center [23, 178] width 47 height 27
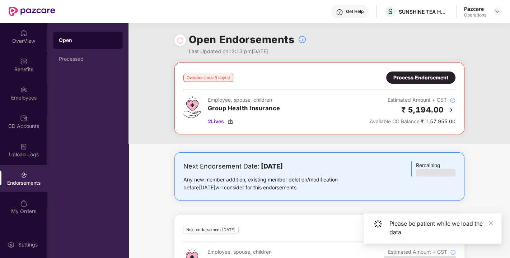
click at [423, 81] on div "Process Endorsement" at bounding box center [421, 78] width 55 height 8
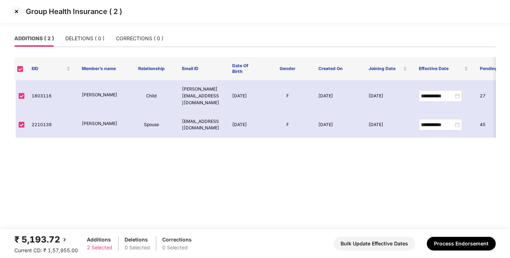
click at [11, 11] on img at bounding box center [16, 11] width 11 height 11
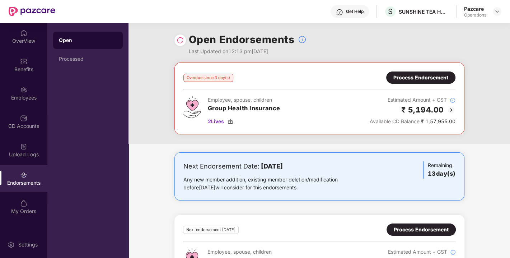
click at [402, 76] on div "Process Endorsement" at bounding box center [421, 78] width 55 height 8
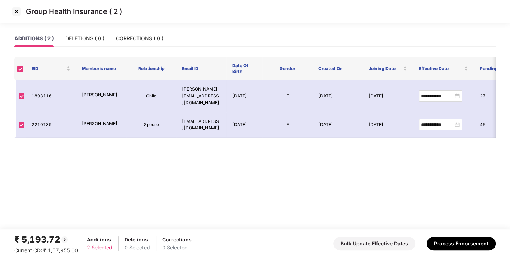
click at [15, 12] on img at bounding box center [16, 11] width 11 height 11
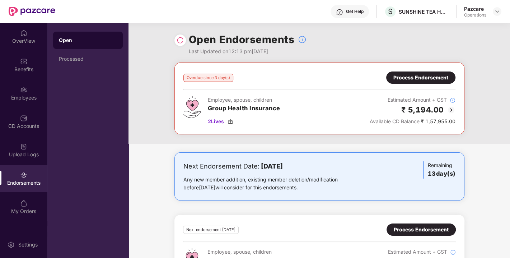
scroll to position [36, 0]
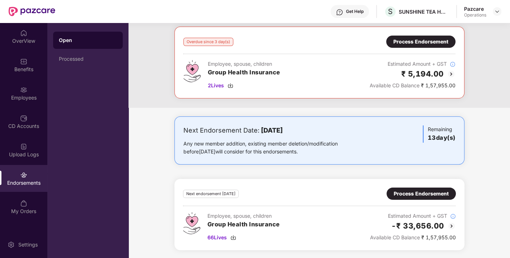
click at [401, 192] on div "Process Endorsement" at bounding box center [421, 194] width 55 height 8
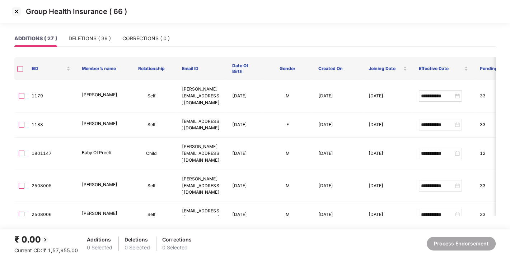
click at [16, 10] on img at bounding box center [16, 11] width 11 height 11
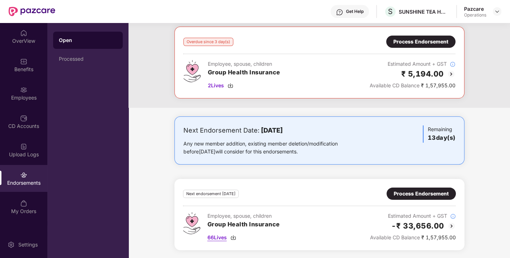
click at [234, 236] on img at bounding box center [234, 238] width 6 height 6
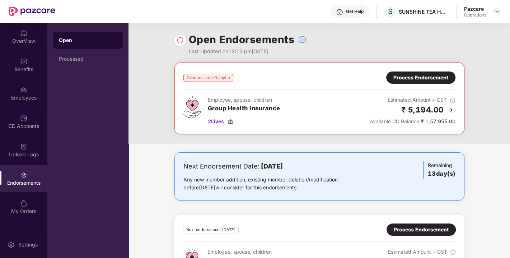
click at [493, 8] on div at bounding box center [497, 11] width 9 height 9
click at [497, 14] on img at bounding box center [498, 12] width 6 height 6
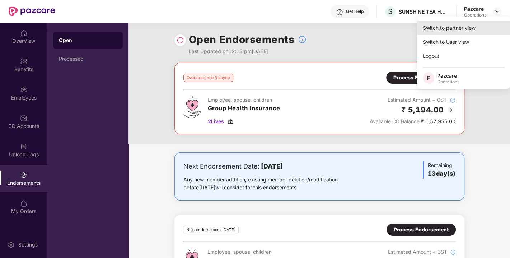
click at [466, 29] on div "Switch to partner view" at bounding box center [463, 28] width 93 height 14
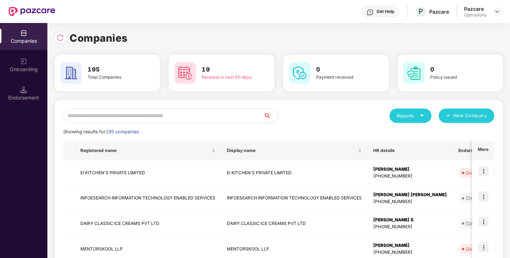
click at [155, 111] on input "text" at bounding box center [163, 115] width 201 height 14
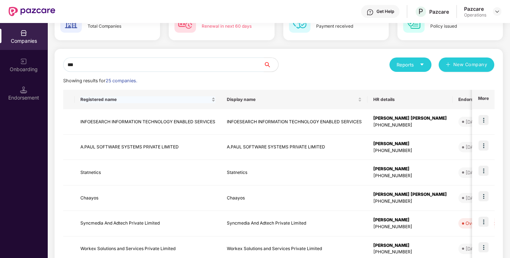
scroll to position [51, 0]
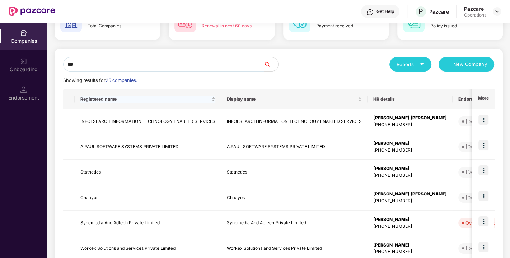
type input "***"
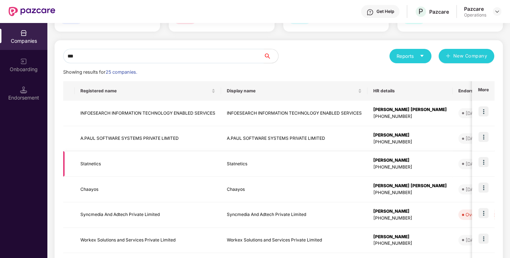
scroll to position [60, 0]
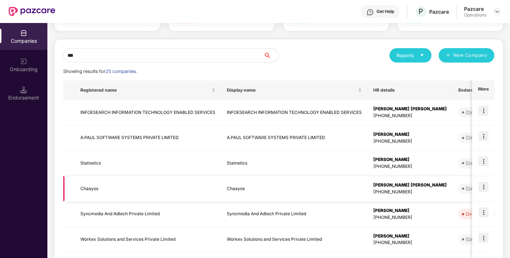
click at [481, 186] on img at bounding box center [484, 187] width 10 height 10
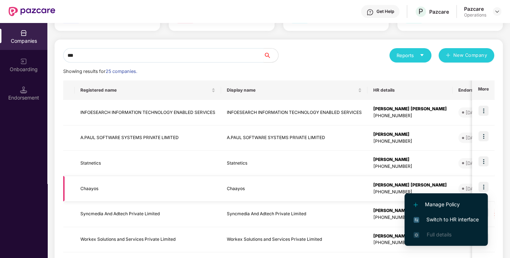
click at [385, 189] on div "+919728842275" at bounding box center [411, 192] width 74 height 7
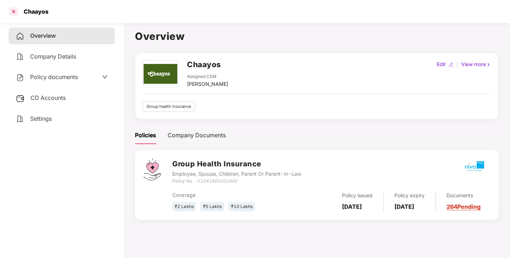
click at [13, 13] on div at bounding box center [13, 11] width 11 height 11
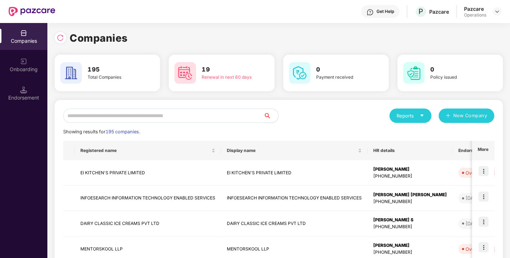
click at [180, 118] on input "text" at bounding box center [163, 115] width 201 height 14
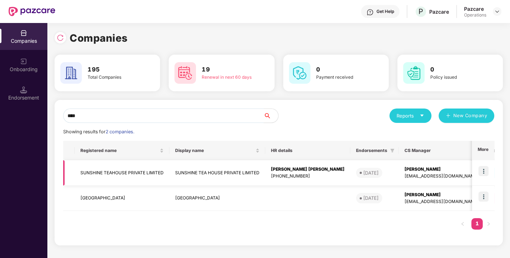
type input "****"
click at [481, 168] on img at bounding box center [484, 171] width 10 height 10
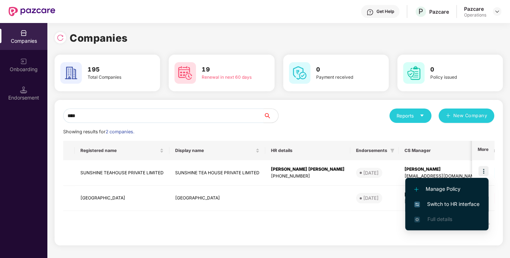
click at [452, 203] on span "Switch to HR interface" at bounding box center [446, 204] width 65 height 8
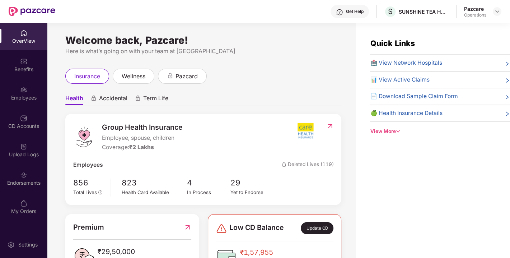
click at [18, 181] on div "Endorsements" at bounding box center [23, 182] width 47 height 7
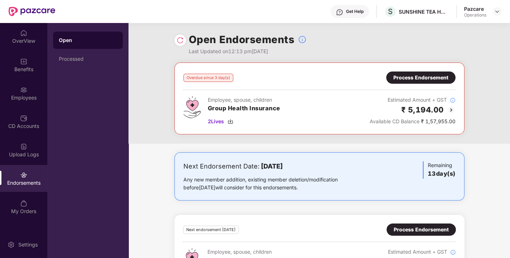
click at [181, 42] on img at bounding box center [180, 40] width 7 height 7
click at [230, 122] on img at bounding box center [231, 122] width 6 height 6
click at [73, 59] on div "Processed" at bounding box center [88, 59] width 58 height 6
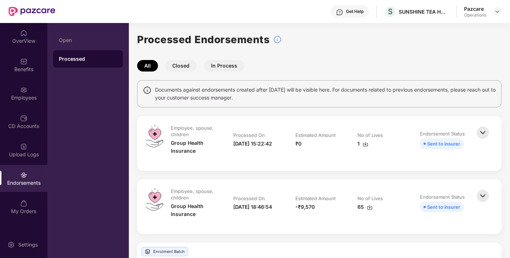
click at [480, 131] on img at bounding box center [483, 133] width 16 height 16
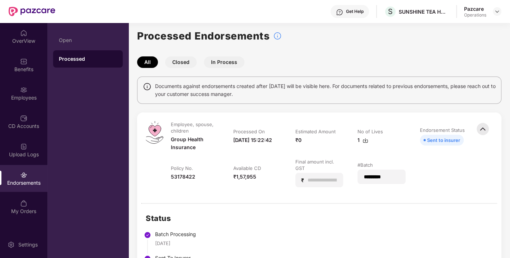
scroll to position [0, 0]
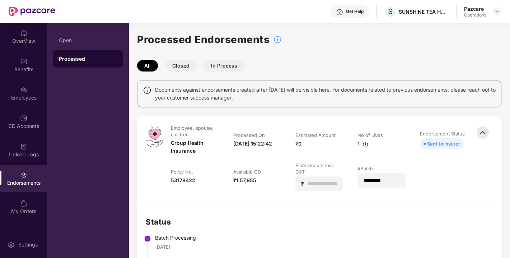
click at [364, 144] on img at bounding box center [366, 144] width 6 height 6
click at [496, 11] on img at bounding box center [498, 12] width 6 height 6
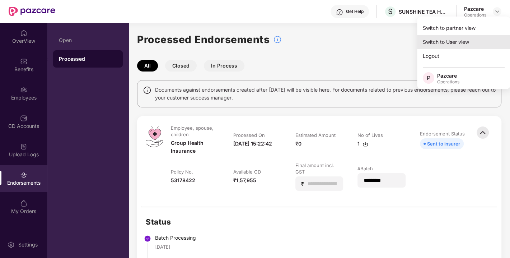
click at [448, 37] on div "Switch to User view" at bounding box center [463, 42] width 93 height 14
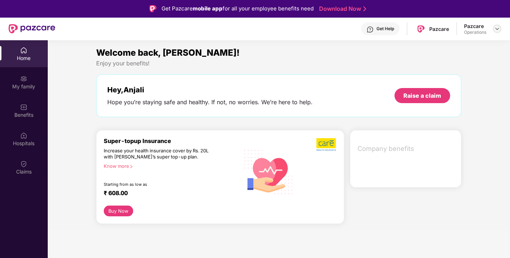
drag, startPoint x: 503, startPoint y: 20, endPoint x: 496, endPoint y: 29, distance: 11.2
click at [496, 29] on header "Get Help Pazcare Pazcare Operations" at bounding box center [255, 28] width 510 height 23
click at [496, 29] on img at bounding box center [498, 29] width 6 height 6
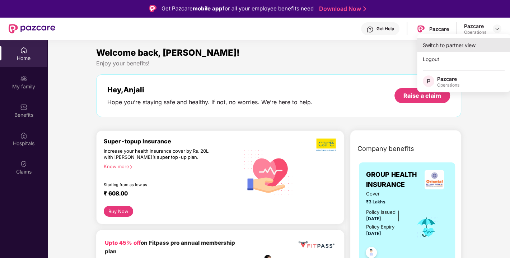
click at [446, 40] on div "Switch to partner view" at bounding box center [463, 45] width 93 height 14
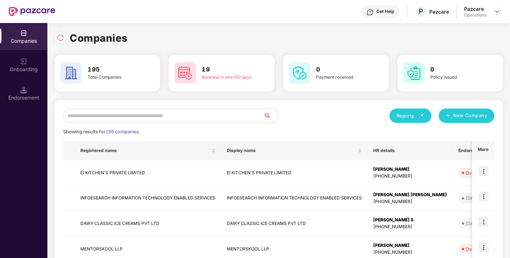
click at [120, 118] on input "text" at bounding box center [163, 115] width 201 height 14
paste input "**********"
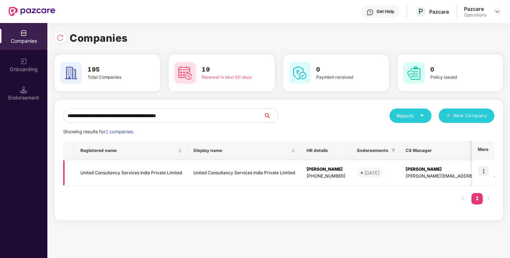
type input "**********"
click at [482, 170] on img at bounding box center [484, 171] width 10 height 10
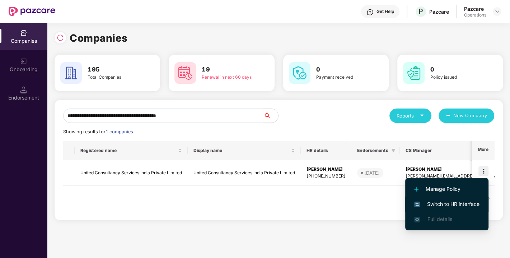
click at [459, 203] on span "Switch to HR interface" at bounding box center [446, 204] width 65 height 8
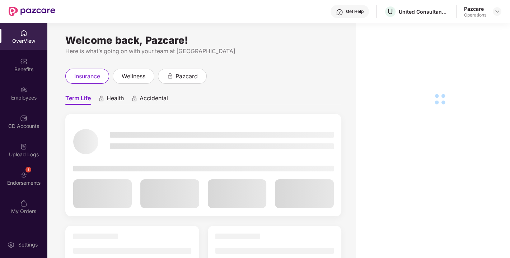
click at [17, 176] on div "1 Endorsements" at bounding box center [23, 178] width 47 height 27
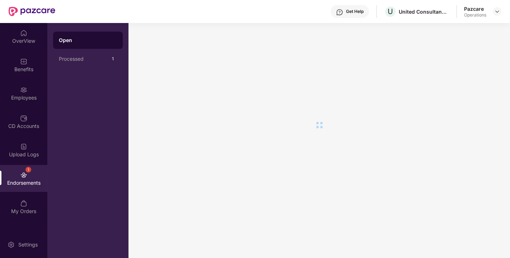
click at [17, 176] on div "1 Endorsements" at bounding box center [23, 178] width 47 height 27
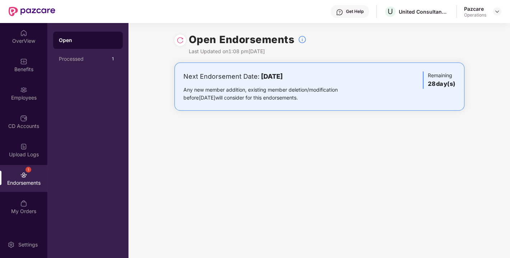
click at [178, 42] on img at bounding box center [180, 40] width 7 height 7
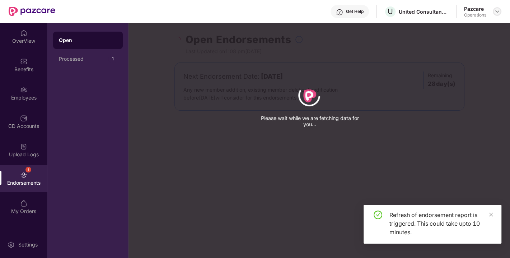
click at [499, 10] on img at bounding box center [498, 12] width 6 height 6
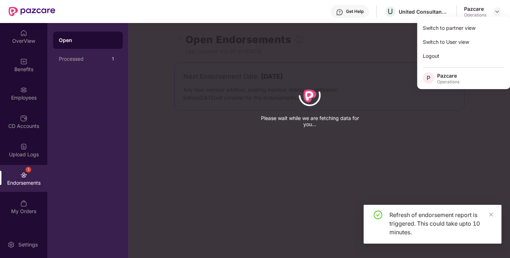
click at [418, 125] on div "Please wait while we are fetching data for you..." at bounding box center [384, 129] width 510 height 258
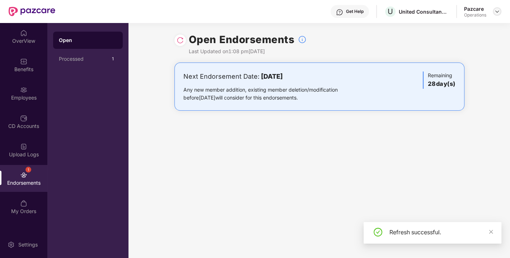
click at [495, 9] on img at bounding box center [498, 12] width 6 height 6
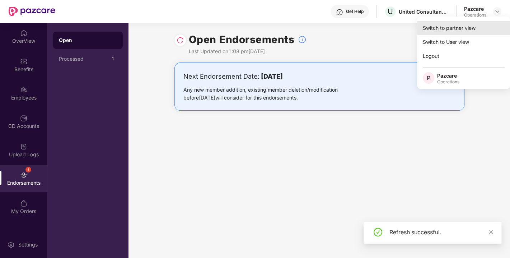
click at [461, 31] on div "Switch to partner view" at bounding box center [463, 28] width 93 height 14
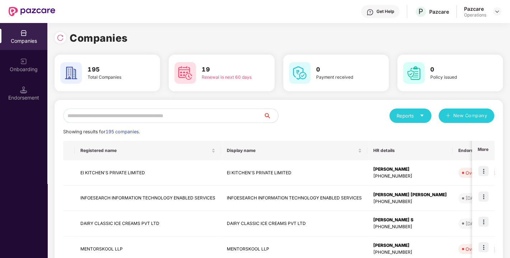
click at [6, 94] on div "Endorsement" at bounding box center [23, 97] width 47 height 7
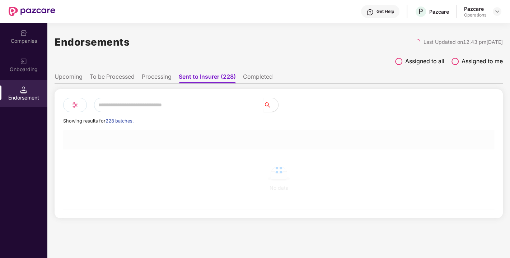
click at [101, 76] on li "To be Processed" at bounding box center [112, 78] width 45 height 10
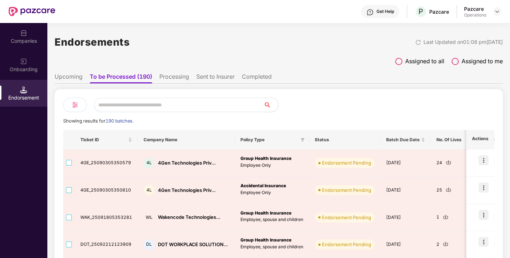
click at [114, 105] on input "text" at bounding box center [179, 105] width 170 height 14
paste input "**********"
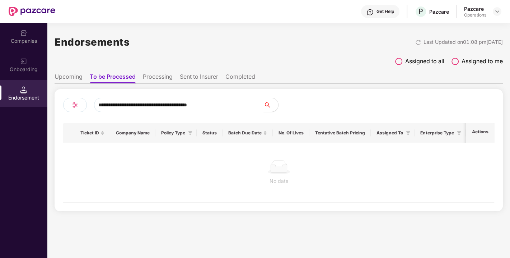
drag, startPoint x: 227, startPoint y: 103, endPoint x: 44, endPoint y: 114, distance: 183.1
click at [44, 114] on div "**********" at bounding box center [255, 140] width 510 height 235
paste input "text"
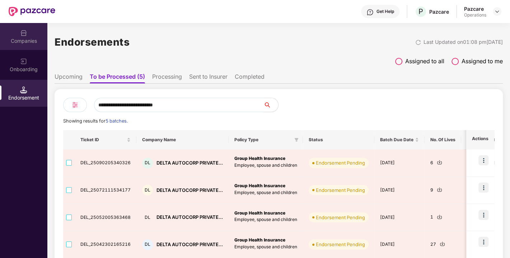
type input "**********"
click at [23, 33] on img at bounding box center [23, 32] width 7 height 7
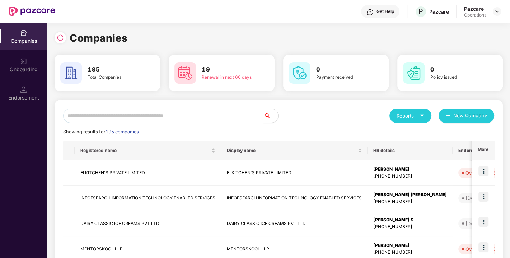
paste input "**********"
click at [107, 114] on input "text" at bounding box center [163, 115] width 201 height 14
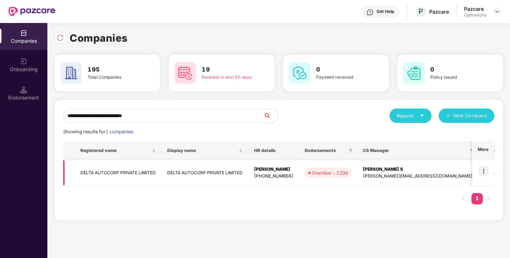
type input "**********"
click at [484, 169] on img at bounding box center [484, 171] width 10 height 10
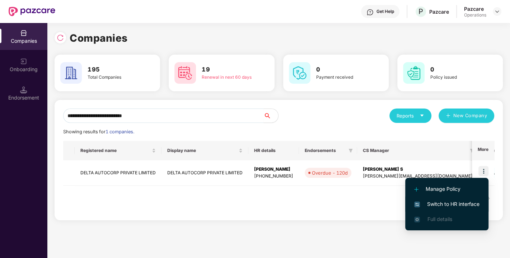
click at [450, 209] on li "Switch to HR interface" at bounding box center [446, 203] width 83 height 15
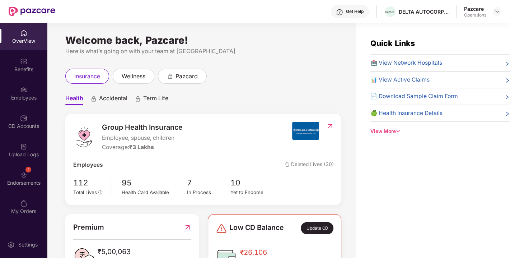
click at [20, 176] on img at bounding box center [23, 174] width 7 height 7
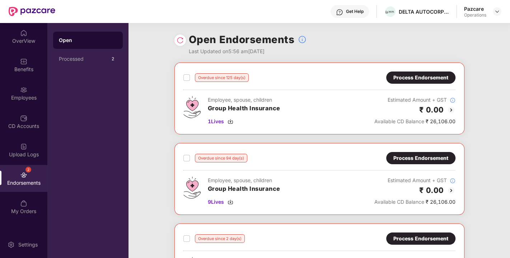
click at [424, 78] on div "Process Endorsement" at bounding box center [421, 78] width 55 height 8
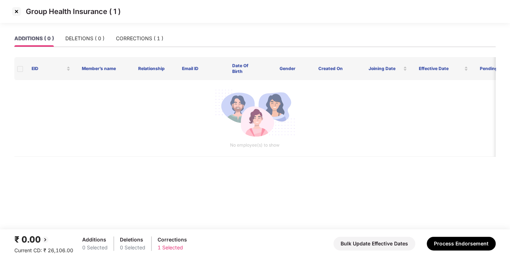
click at [18, 12] on img at bounding box center [16, 11] width 11 height 11
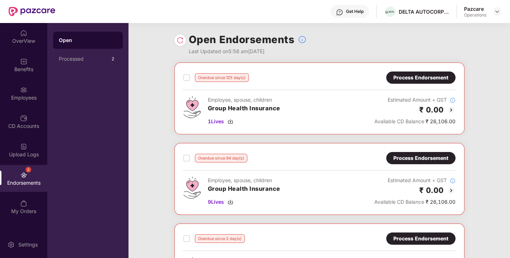
click at [426, 153] on div "Process Endorsement" at bounding box center [420, 158] width 69 height 12
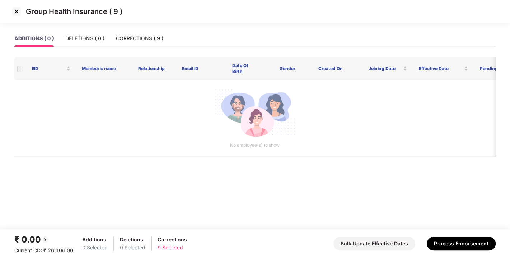
click at [15, 13] on img at bounding box center [16, 11] width 11 height 11
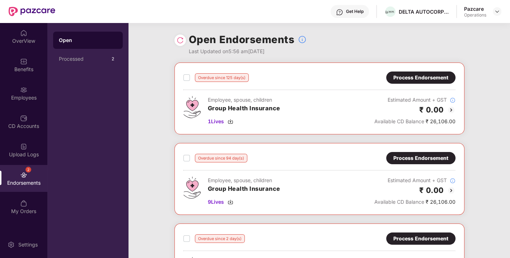
scroll to position [116, 0]
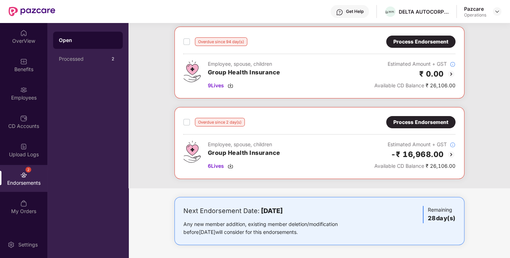
click at [416, 119] on div "Process Endorsement" at bounding box center [421, 122] width 55 height 8
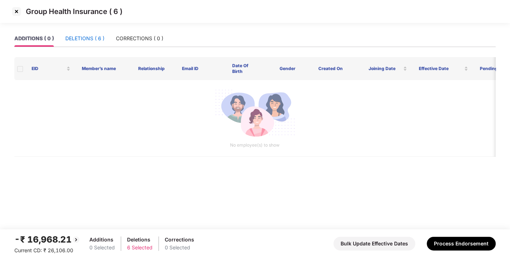
click at [88, 38] on div "DELETIONS ( 6 )" at bounding box center [84, 38] width 39 height 8
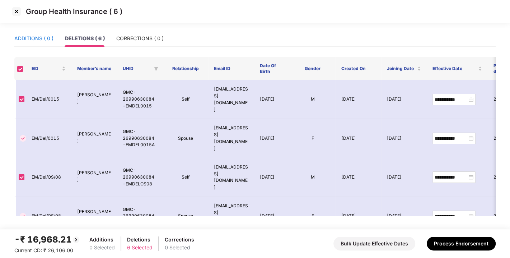
click at [28, 39] on div "ADDITIONS ( 0 )" at bounding box center [33, 38] width 39 height 8
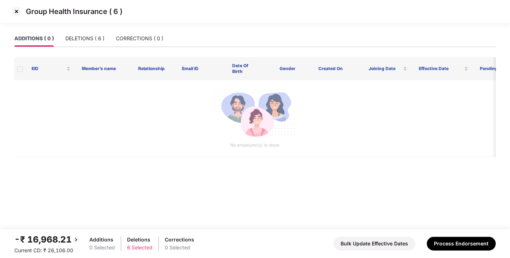
drag, startPoint x: 16, startPoint y: 5, endPoint x: 16, endPoint y: 9, distance: 3.6
click at [16, 9] on div "Group Health Insurance ( 6 )" at bounding box center [255, 11] width 510 height 23
click at [16, 9] on img at bounding box center [16, 11] width 11 height 11
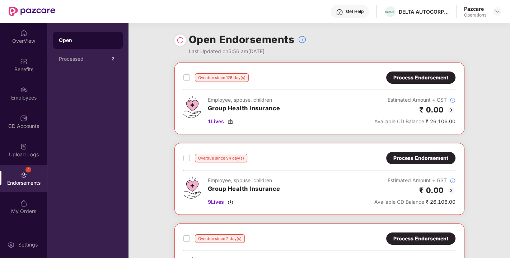
click at [28, 68] on div "Benefits" at bounding box center [23, 69] width 47 height 7
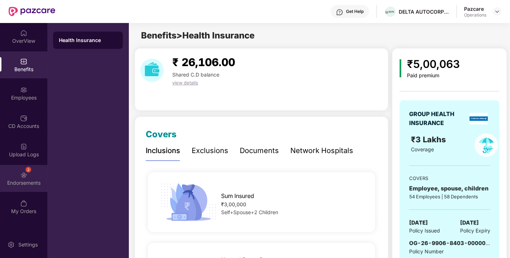
click at [20, 182] on div "Endorsements" at bounding box center [23, 182] width 47 height 7
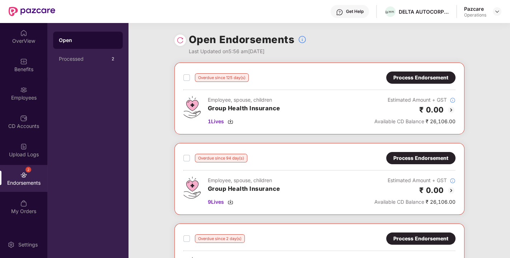
click at [178, 41] on img at bounding box center [180, 40] width 7 height 7
click at [498, 9] on img at bounding box center [498, 12] width 6 height 6
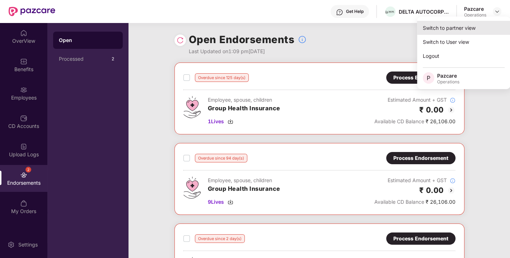
click at [448, 25] on div "Switch to partner view" at bounding box center [463, 28] width 93 height 14
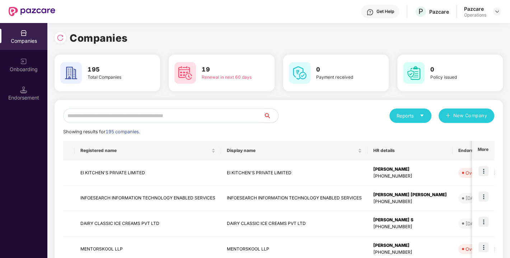
click at [18, 91] on div "Endorsement" at bounding box center [23, 93] width 47 height 27
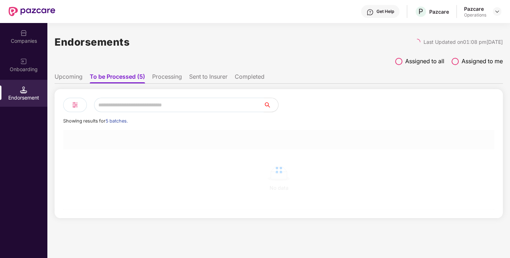
click at [132, 108] on input "text" at bounding box center [179, 105] width 170 height 14
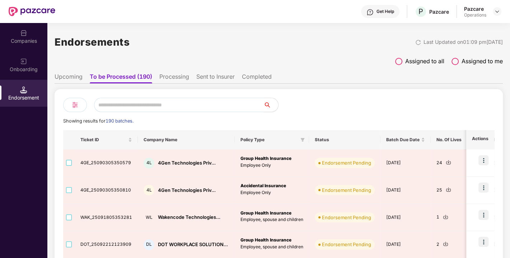
click at [155, 102] on input "text" at bounding box center [179, 105] width 170 height 14
paste input "**********"
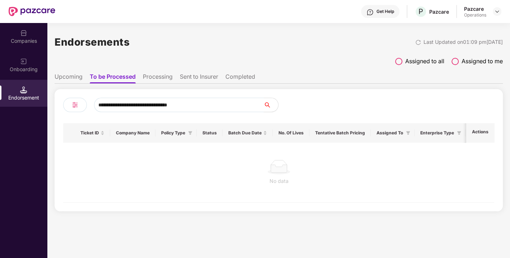
type input "**********"
click at [18, 39] on div "Companies" at bounding box center [23, 40] width 47 height 7
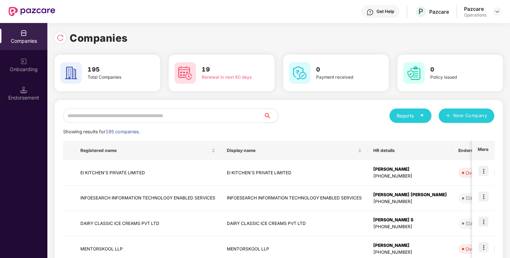
click at [100, 118] on input "text" at bounding box center [163, 115] width 201 height 14
paste input "**********"
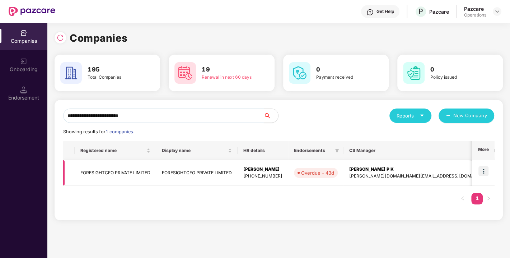
type input "**********"
click at [483, 172] on img at bounding box center [484, 171] width 10 height 10
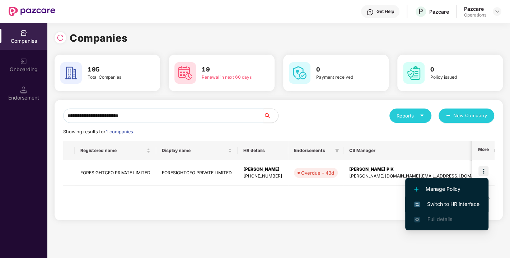
click at [441, 199] on li "Switch to HR interface" at bounding box center [446, 203] width 83 height 15
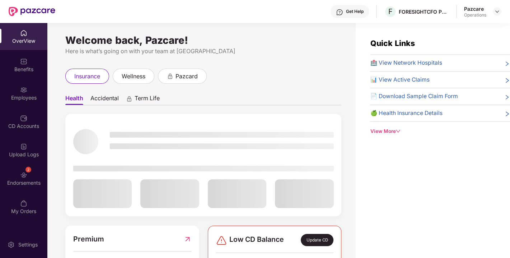
click at [20, 176] on img at bounding box center [23, 174] width 7 height 7
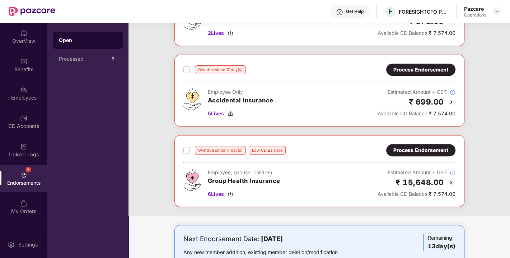
scroll to position [169, 0]
click at [421, 149] on div "Process Endorsement" at bounding box center [421, 150] width 55 height 8
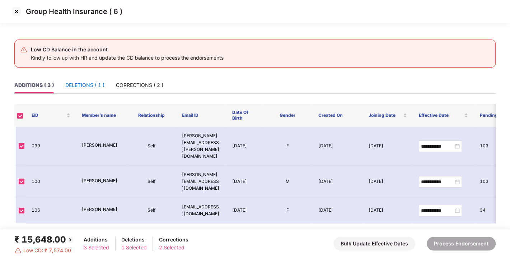
click at [82, 82] on div "DELETIONS ( 1 )" at bounding box center [84, 85] width 39 height 8
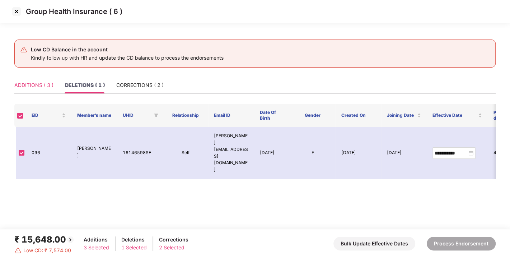
click at [28, 79] on div "ADDITIONS ( 3 )" at bounding box center [33, 85] width 39 height 17
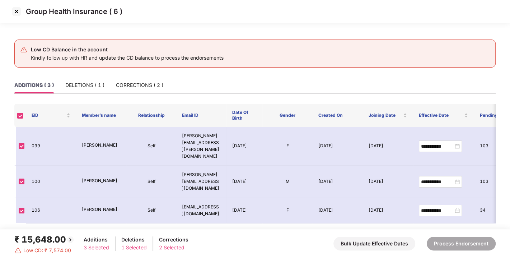
click at [14, 14] on img at bounding box center [16, 11] width 11 height 11
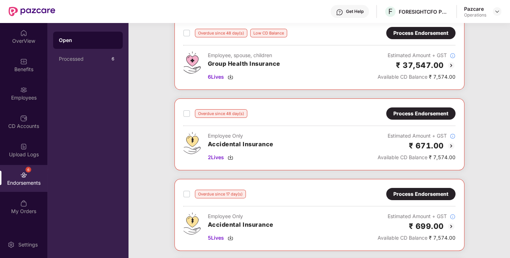
scroll to position [0, 0]
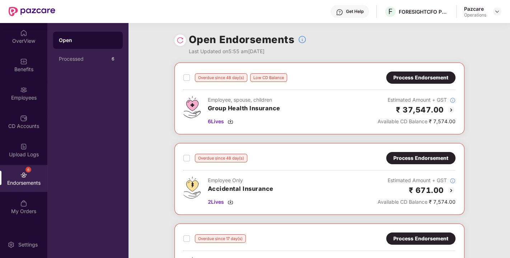
click at [422, 76] on div "Process Endorsement" at bounding box center [421, 78] width 55 height 8
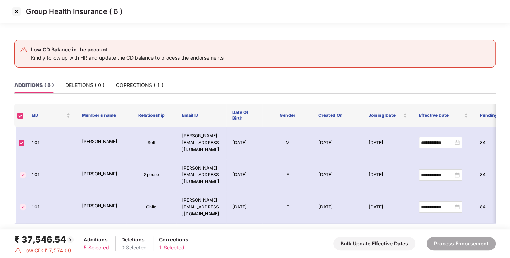
click at [15, 10] on img at bounding box center [16, 11] width 11 height 11
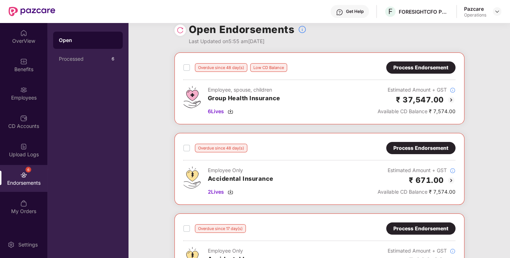
scroll to position [9, 0]
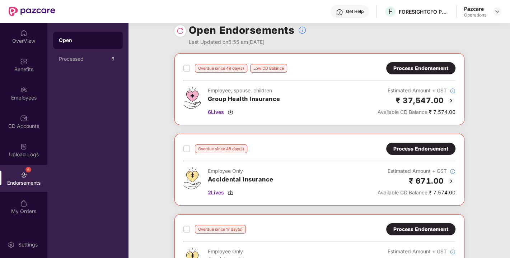
click at [406, 148] on div "Process Endorsement" at bounding box center [421, 149] width 55 height 8
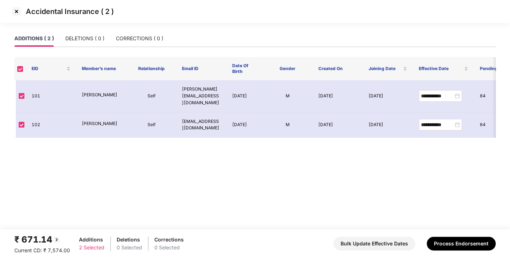
click at [15, 12] on img at bounding box center [16, 11] width 11 height 11
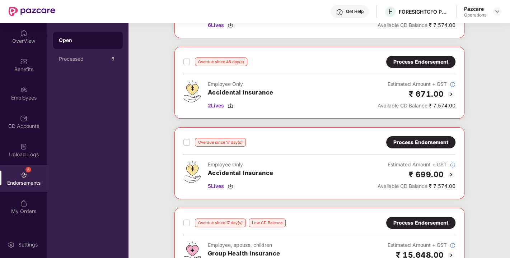
scroll to position [0, 0]
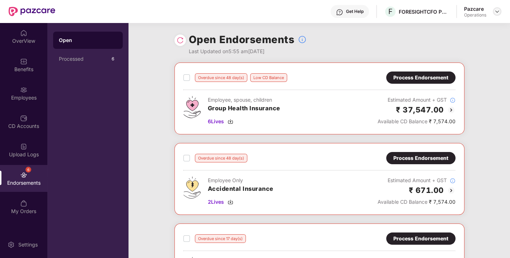
click at [497, 12] on img at bounding box center [498, 12] width 6 height 6
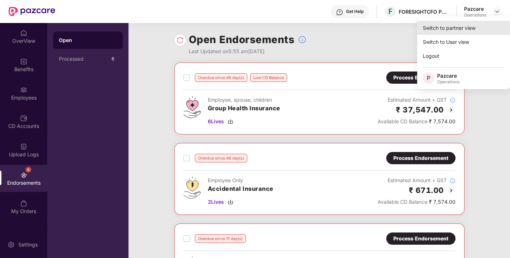
click at [454, 27] on div "Switch to partner view" at bounding box center [463, 28] width 93 height 14
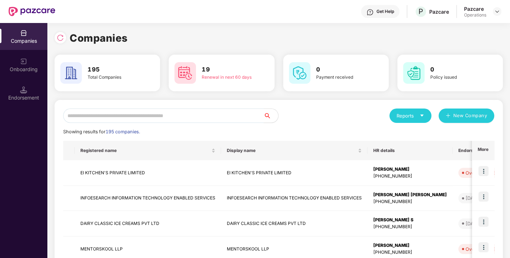
click at [122, 119] on input "text" at bounding box center [163, 115] width 201 height 14
paste input "**********"
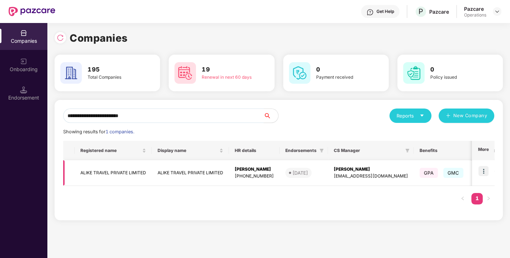
type input "**********"
click at [485, 170] on img at bounding box center [484, 171] width 10 height 10
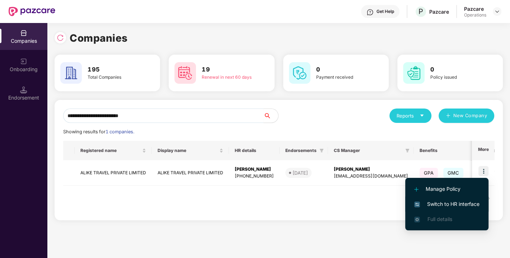
click at [444, 204] on span "Switch to HR interface" at bounding box center [446, 204] width 65 height 8
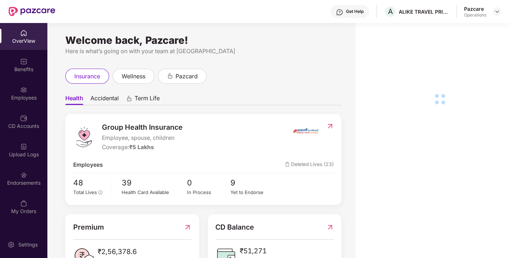
click at [27, 171] on div "Endorsements" at bounding box center [23, 178] width 47 height 27
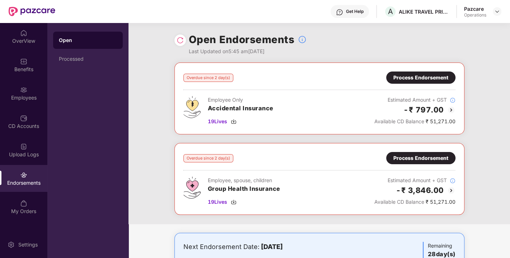
click at [396, 158] on div "Process Endorsement" at bounding box center [421, 158] width 55 height 8
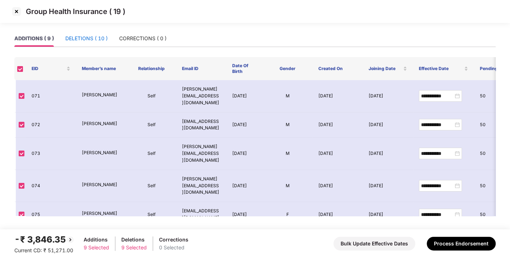
click at [91, 36] on div "DELETIONS ( 10 )" at bounding box center [86, 38] width 42 height 8
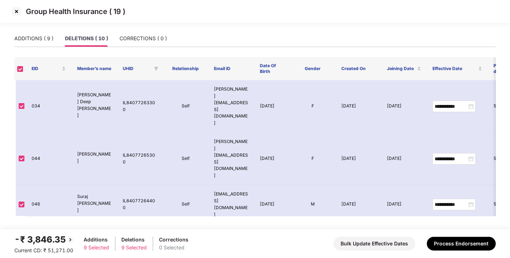
click at [18, 13] on img at bounding box center [16, 11] width 11 height 11
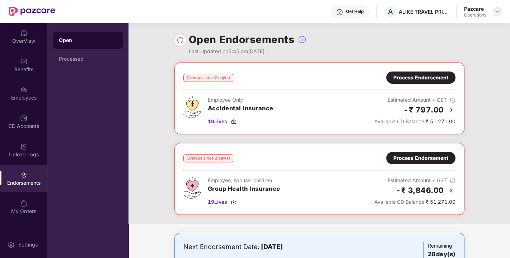
click at [499, 11] on img at bounding box center [498, 12] width 6 height 6
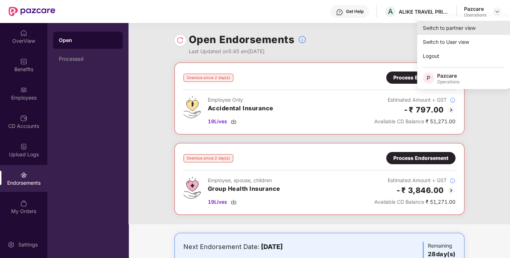
click at [461, 23] on div "Switch to partner view" at bounding box center [463, 28] width 93 height 14
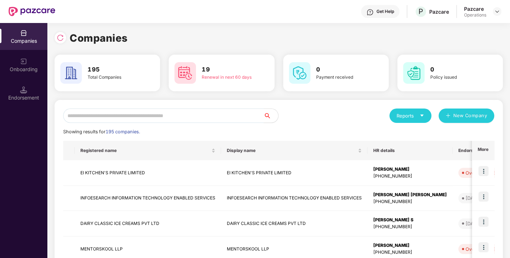
click at [142, 122] on input "text" at bounding box center [163, 115] width 201 height 14
paste input "**********"
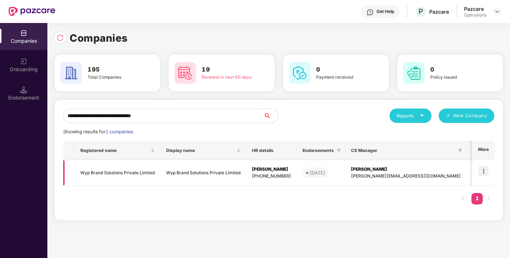
type input "**********"
click at [484, 168] on img at bounding box center [484, 171] width 10 height 10
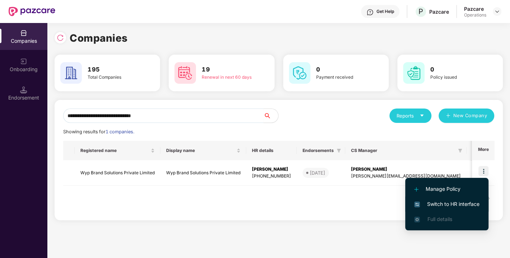
click at [450, 207] on span "Switch to HR interface" at bounding box center [446, 204] width 65 height 8
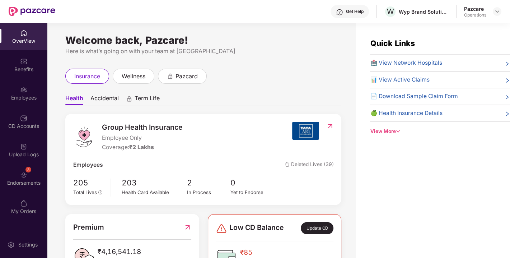
click at [14, 171] on div "3 Endorsements" at bounding box center [23, 178] width 47 height 27
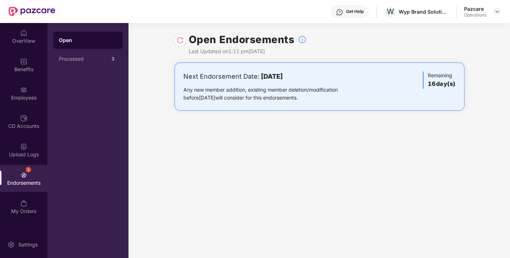
click at [179, 41] on img at bounding box center [180, 40] width 7 height 7
click at [495, 13] on img at bounding box center [498, 12] width 6 height 6
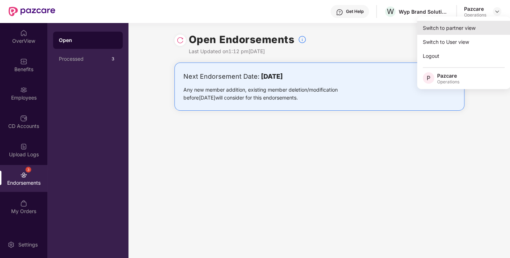
click at [462, 23] on div "Switch to partner view" at bounding box center [463, 28] width 93 height 14
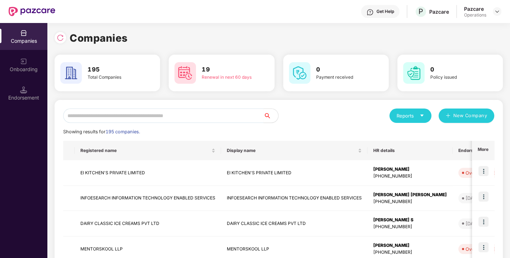
click at [37, 88] on div "Endorsement" at bounding box center [23, 93] width 47 height 27
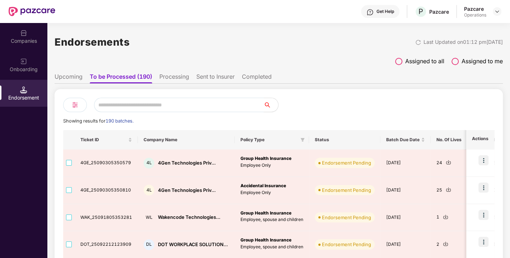
click at [134, 104] on input "text" at bounding box center [179, 105] width 170 height 14
paste input "**********"
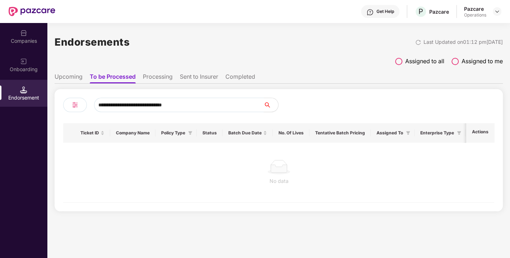
drag, startPoint x: 190, startPoint y: 105, endPoint x: 0, endPoint y: 123, distance: 191.2
click at [0, 123] on div "**********" at bounding box center [255, 140] width 510 height 235
paste input "text"
type input "**********"
click at [25, 45] on div "Companies" at bounding box center [23, 36] width 47 height 27
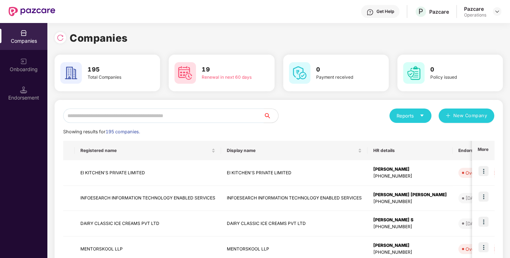
click at [133, 116] on input "text" at bounding box center [163, 115] width 201 height 14
paste input "**********"
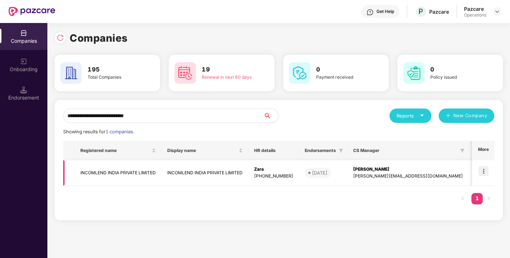
type input "**********"
click at [483, 168] on img at bounding box center [484, 171] width 10 height 10
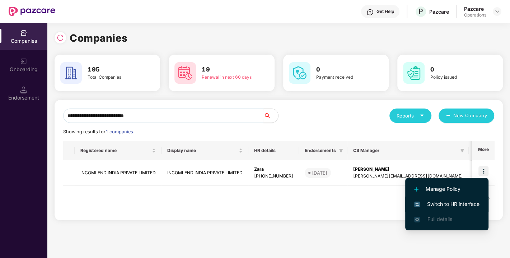
click at [442, 199] on li "Switch to HR interface" at bounding box center [446, 203] width 83 height 15
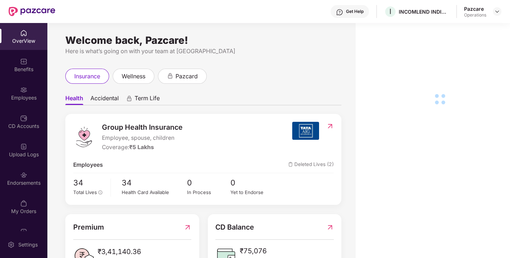
click at [17, 181] on div "Endorsements" at bounding box center [23, 182] width 47 height 7
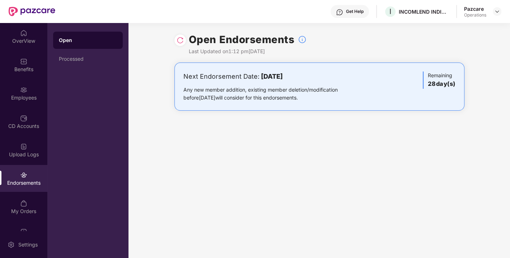
click at [178, 40] on img at bounding box center [180, 40] width 7 height 7
click at [495, 13] on img at bounding box center [498, 12] width 6 height 6
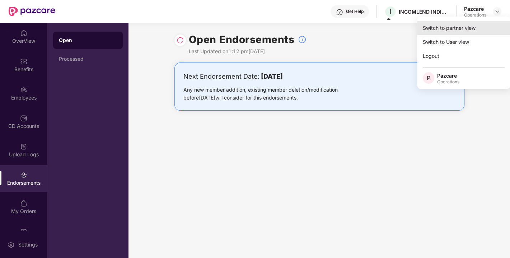
click at [442, 28] on div "Switch to partner view" at bounding box center [463, 28] width 93 height 14
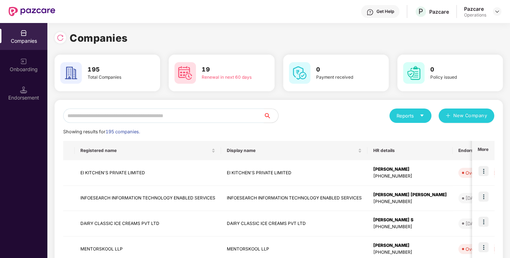
click at [176, 110] on input "text" at bounding box center [163, 115] width 201 height 14
paste input "**********"
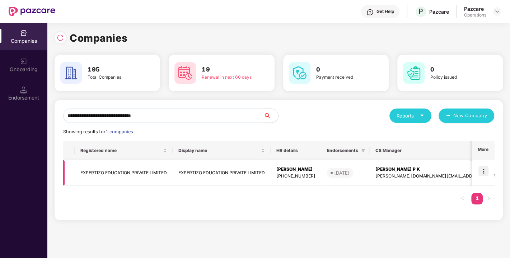
type input "**********"
click at [483, 168] on img at bounding box center [484, 171] width 10 height 10
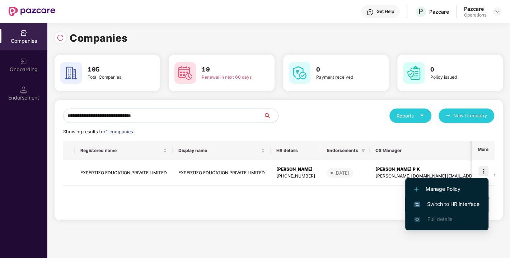
click at [430, 207] on span "Switch to HR interface" at bounding box center [446, 204] width 65 height 8
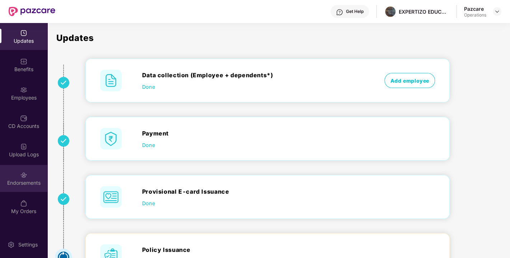
click at [24, 173] on img at bounding box center [23, 174] width 7 height 7
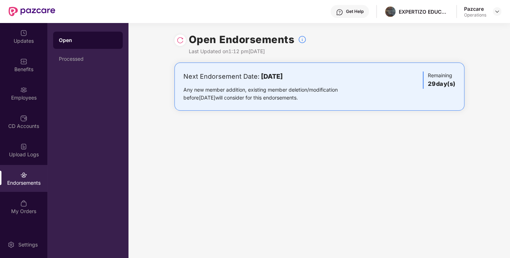
click at [171, 41] on div "Open Endorsements Last Updated on 1:12 pm, 22 Sep 2025" at bounding box center [320, 43] width 382 height 40
click at [178, 41] on img at bounding box center [180, 40] width 7 height 7
click at [498, 10] on img at bounding box center [498, 12] width 6 height 6
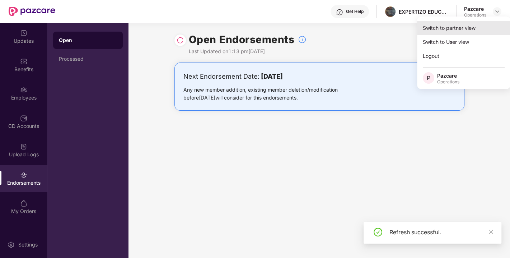
click at [464, 25] on div "Switch to partner view" at bounding box center [463, 28] width 93 height 14
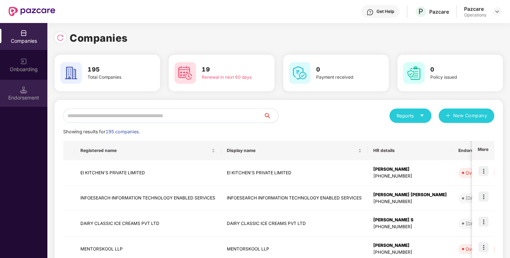
click at [19, 99] on div "Endorsement" at bounding box center [23, 97] width 47 height 7
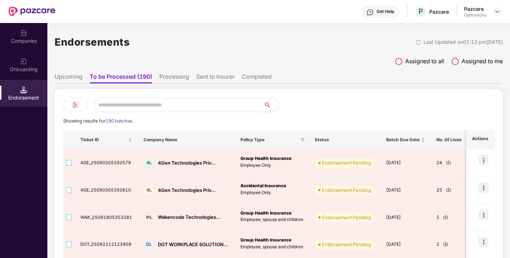
click at [149, 101] on input "text" at bounding box center [179, 105] width 170 height 14
paste input "**********"
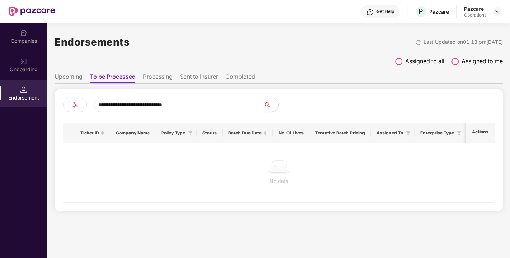
drag, startPoint x: 209, startPoint y: 102, endPoint x: 23, endPoint y: 124, distance: 187.3
click at [23, 124] on div "**********" at bounding box center [255, 140] width 510 height 235
paste input "text"
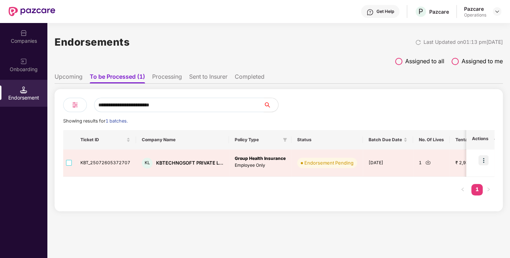
type input "**********"
click at [24, 40] on div "Companies" at bounding box center [23, 40] width 47 height 7
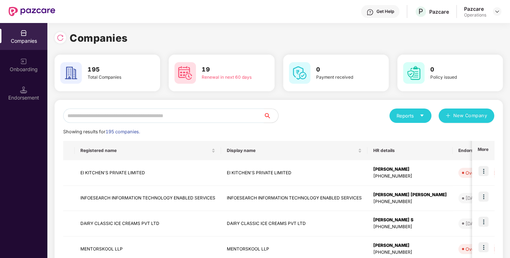
paste input "**********"
click at [99, 116] on input "text" at bounding box center [163, 115] width 201 height 14
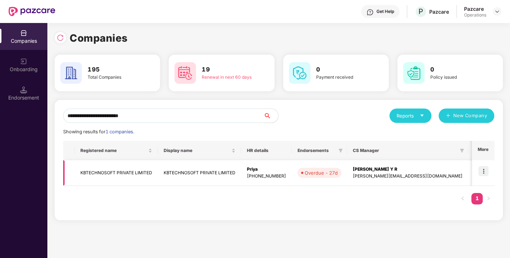
type input "**********"
click at [480, 172] on img at bounding box center [484, 171] width 10 height 10
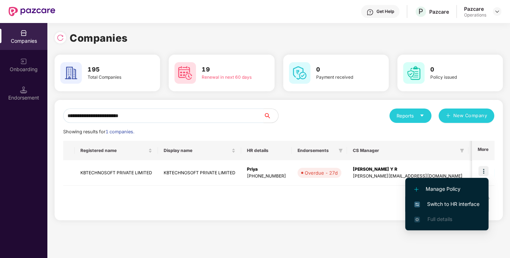
click at [439, 202] on span "Switch to HR interface" at bounding box center [446, 204] width 65 height 8
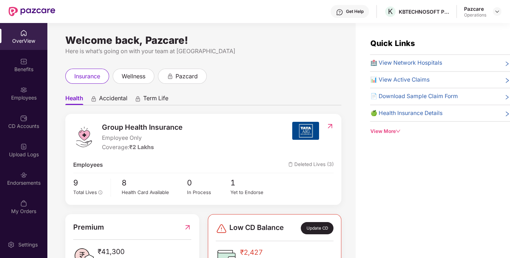
click at [34, 179] on div "Endorsements" at bounding box center [23, 182] width 47 height 7
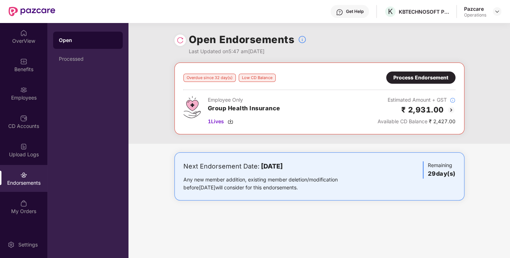
click at [417, 75] on div "Process Endorsement" at bounding box center [421, 78] width 55 height 8
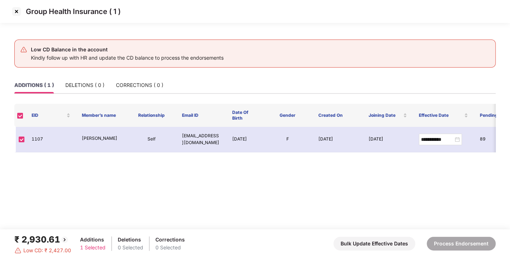
click at [15, 10] on img at bounding box center [16, 11] width 11 height 11
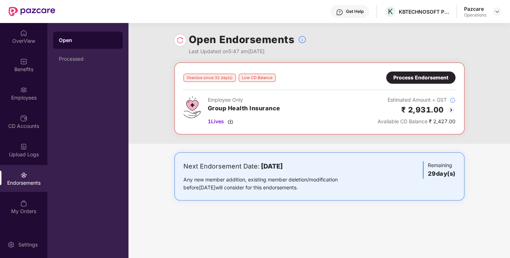
click at [175, 40] on div at bounding box center [180, 39] width 11 height 11
click at [177, 40] on img at bounding box center [180, 40] width 7 height 7
click at [419, 78] on div "Process Endorsement" at bounding box center [421, 78] width 55 height 8
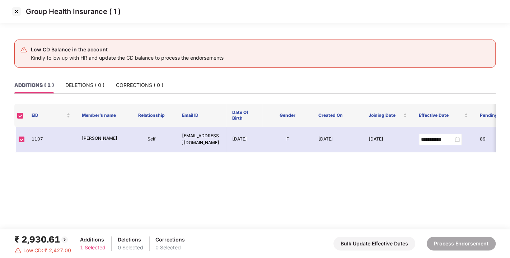
click at [17, 7] on img at bounding box center [16, 11] width 11 height 11
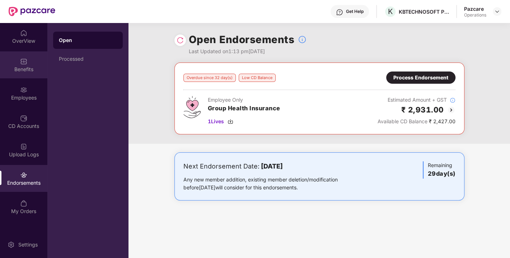
click at [26, 62] on img at bounding box center [23, 61] width 7 height 7
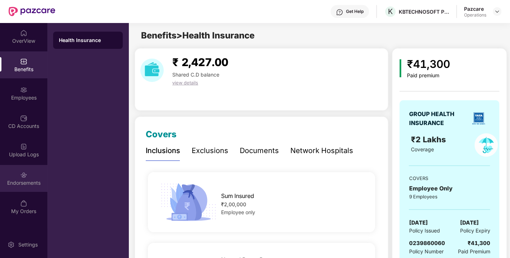
click at [14, 173] on div "Endorsements" at bounding box center [23, 178] width 47 height 27
